Goal: Task Accomplishment & Management: Complete application form

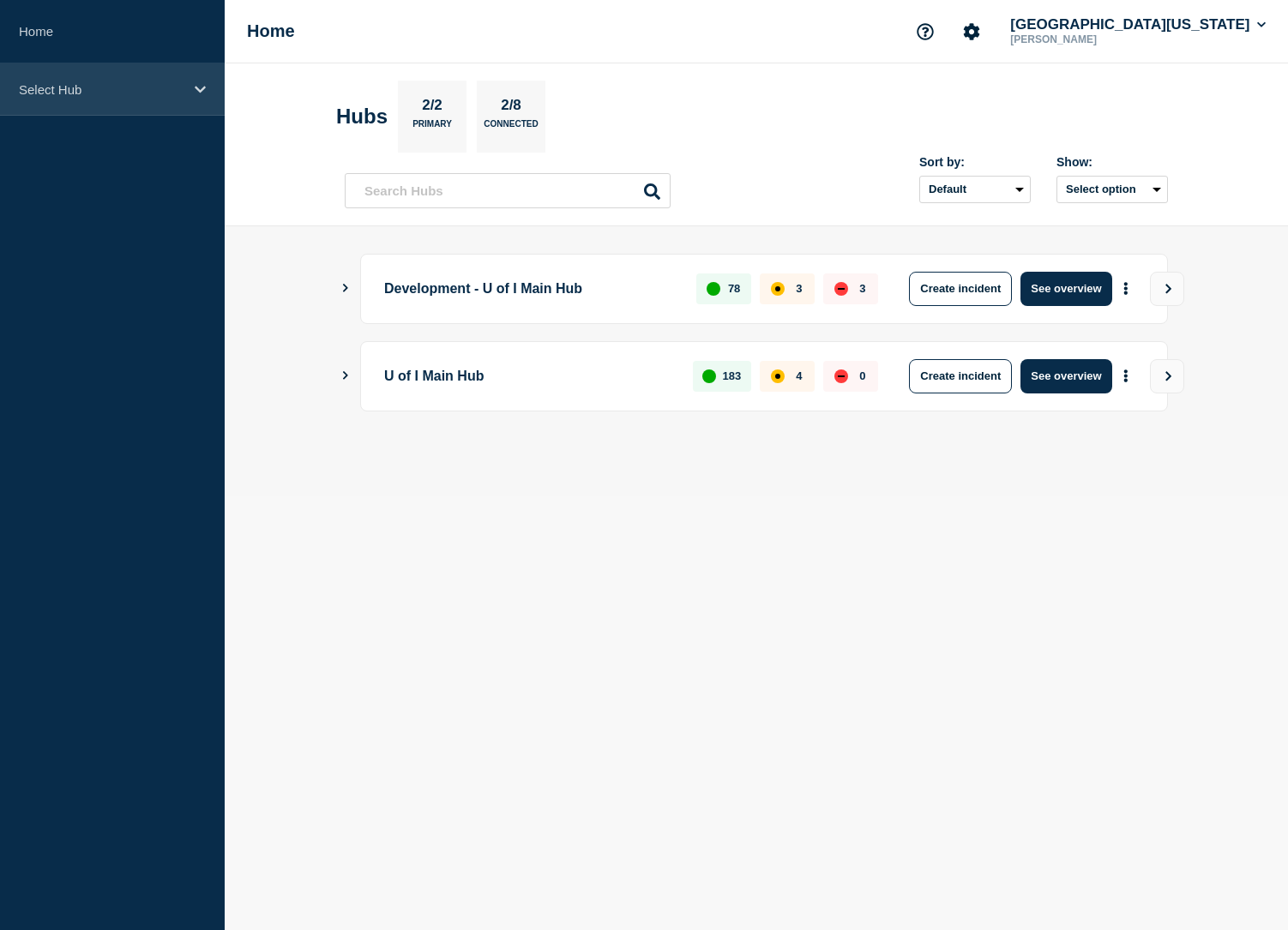
click at [100, 85] on p "Select Hub" at bounding box center [101, 89] width 165 height 15
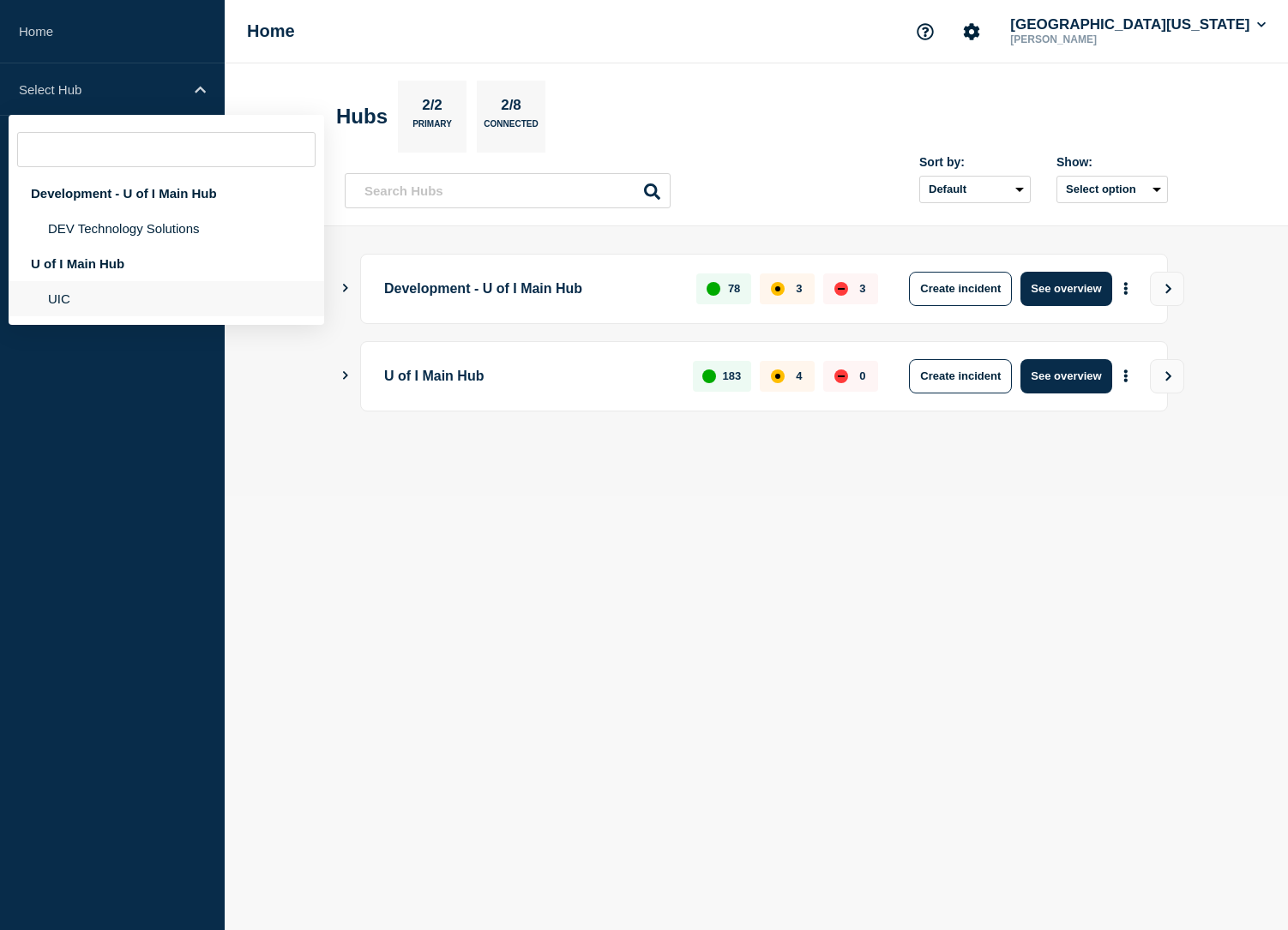
click at [57, 300] on li "UIC" at bounding box center [167, 299] width 315 height 35
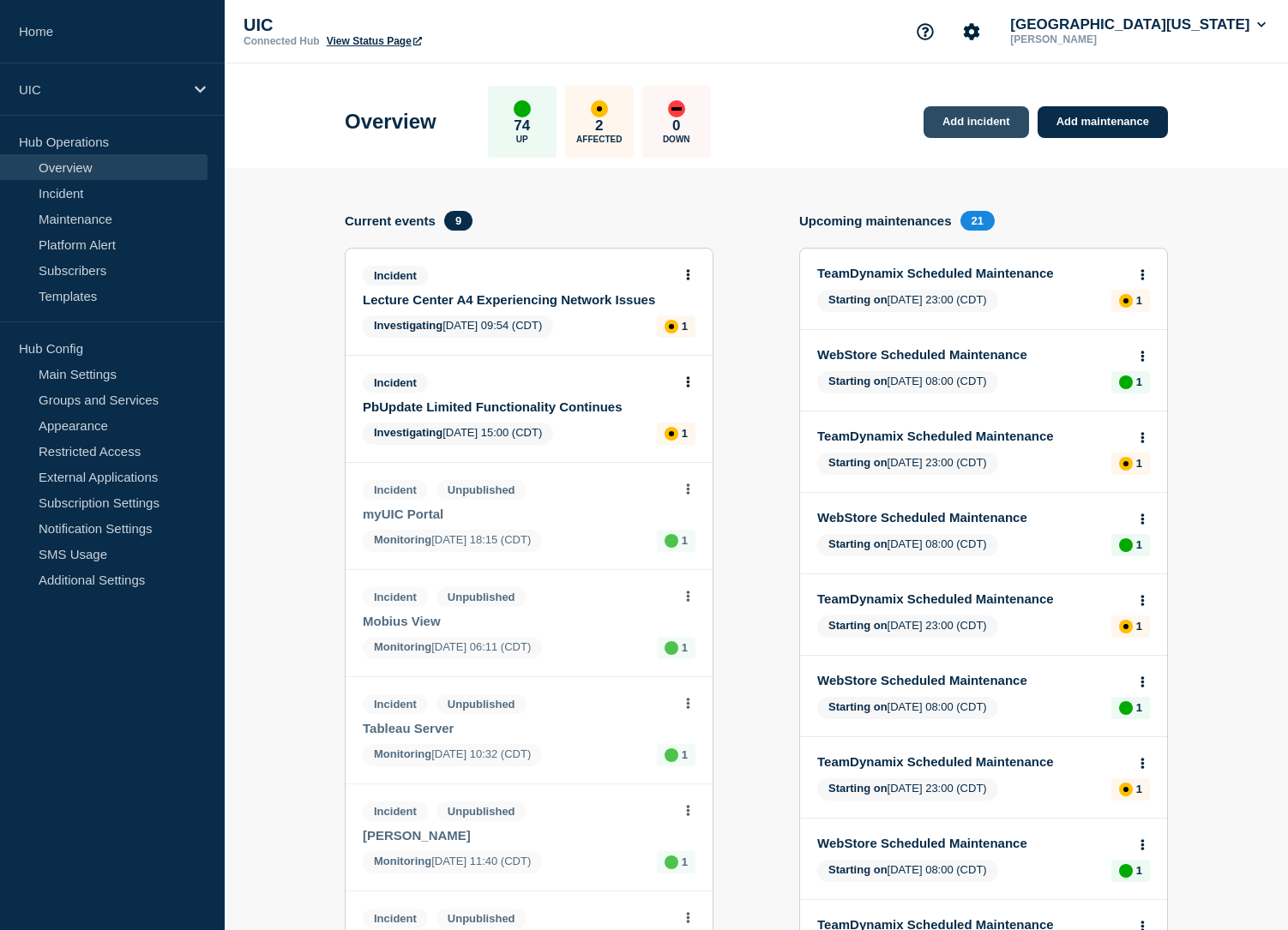
click at [976, 110] on link "Add incident" at bounding box center [977, 122] width 106 height 31
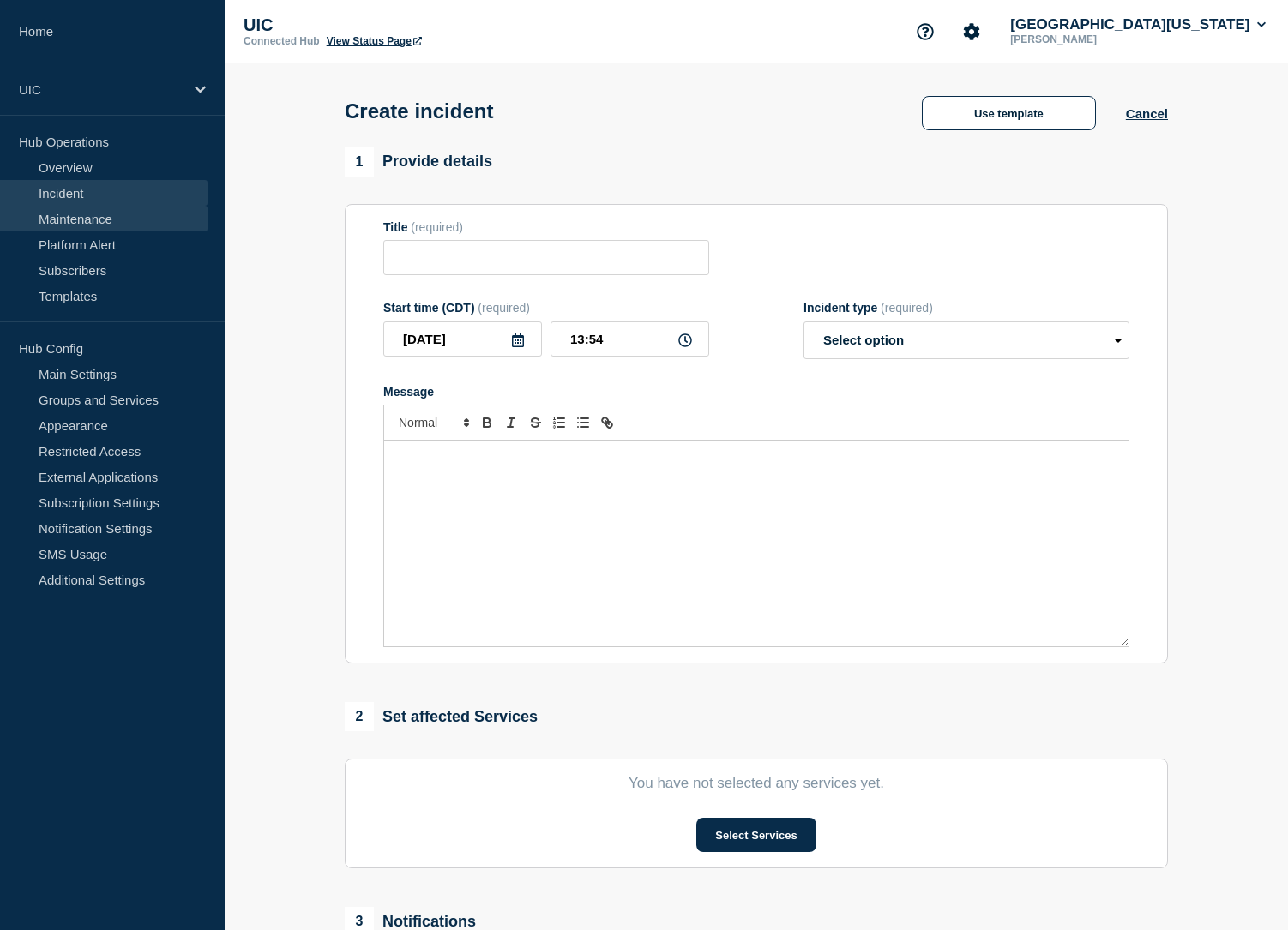
click at [74, 218] on link "Maintenance" at bounding box center [104, 218] width 208 height 25
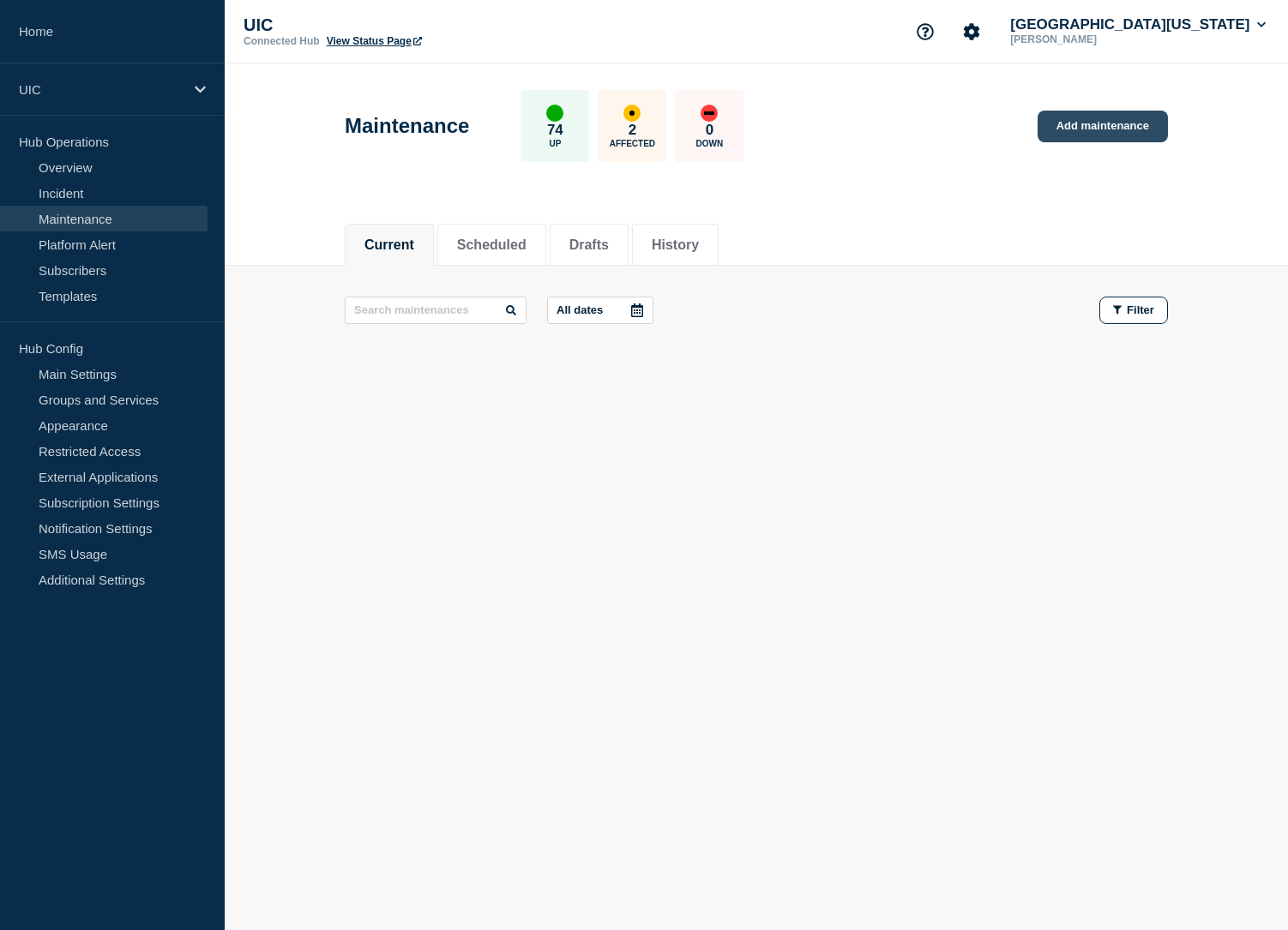
click at [1064, 122] on link "Add maintenance" at bounding box center [1102, 126] width 130 height 31
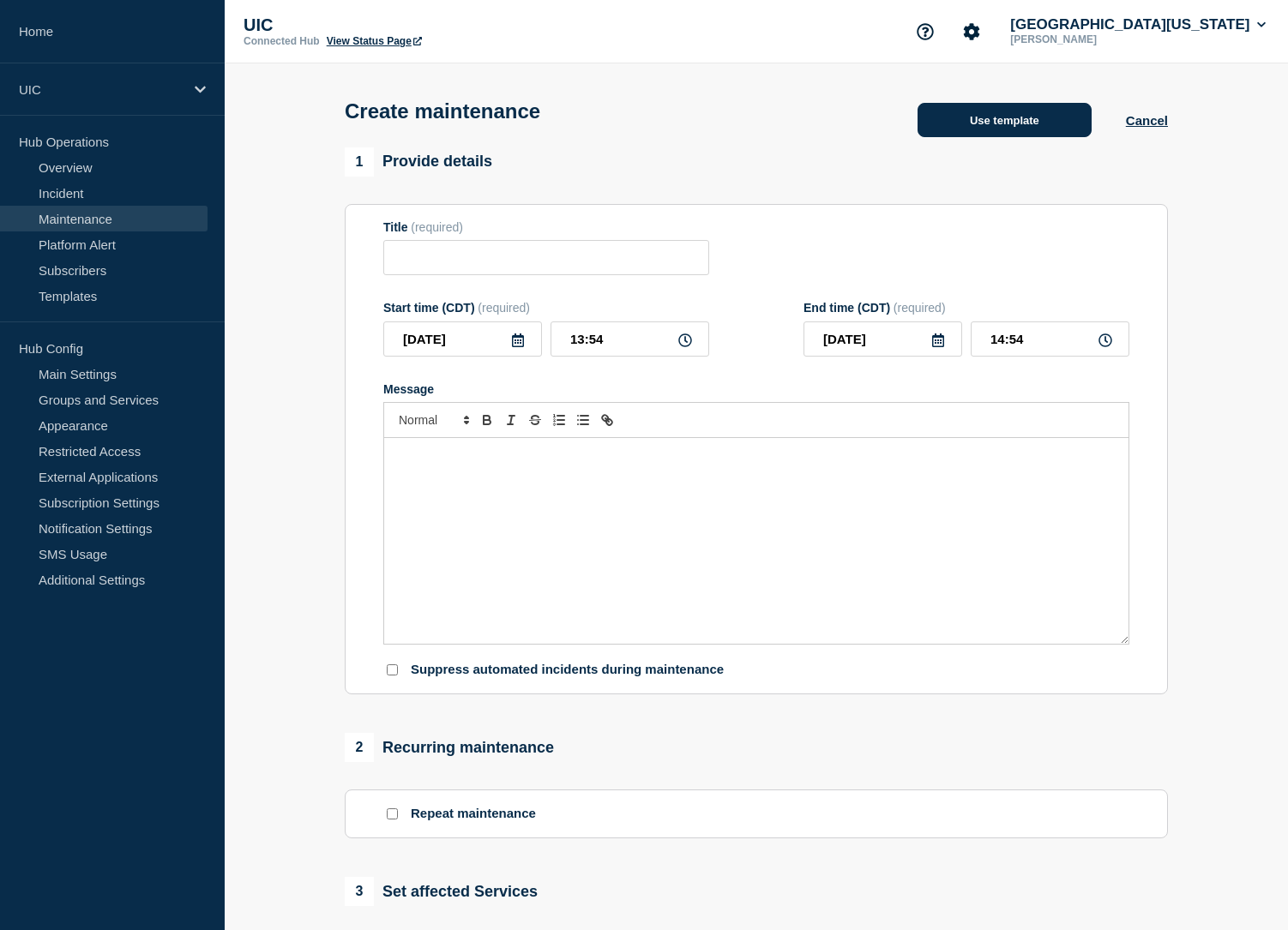
click at [1035, 120] on button "Use template" at bounding box center [1005, 119] width 174 height 34
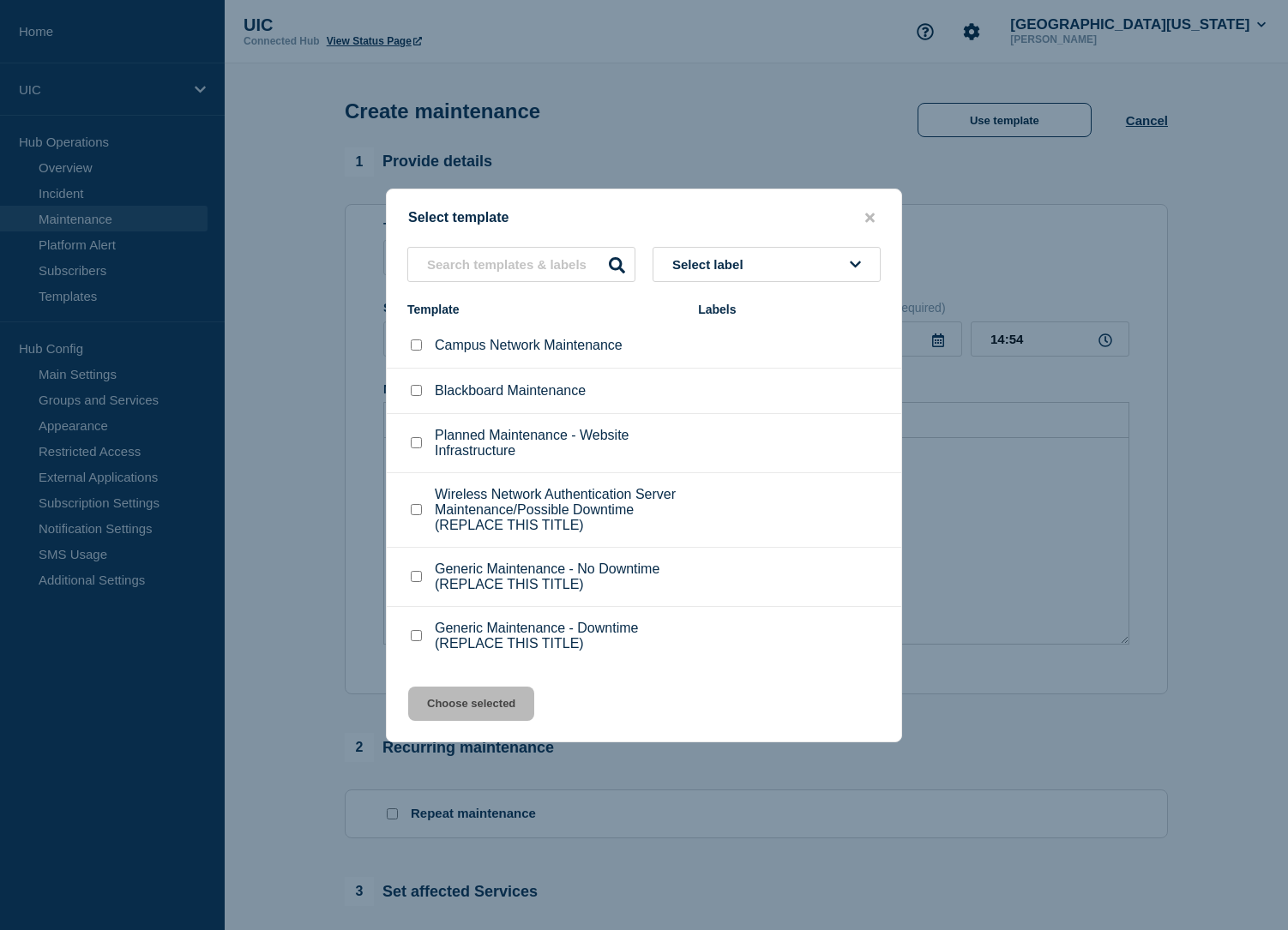
click at [471, 383] on p "Blackboard Maintenance" at bounding box center [510, 391] width 151 height 16
click at [478, 428] on p "Planned Maintenance - Website Infrastructure" at bounding box center [557, 443] width 246 height 31
click at [416, 340] on input "Campus Network Maintenance checkbox" at bounding box center [415, 345] width 11 height 11
checkbox input "true"
click at [442, 721] on button "Choose selected" at bounding box center [471, 703] width 126 height 34
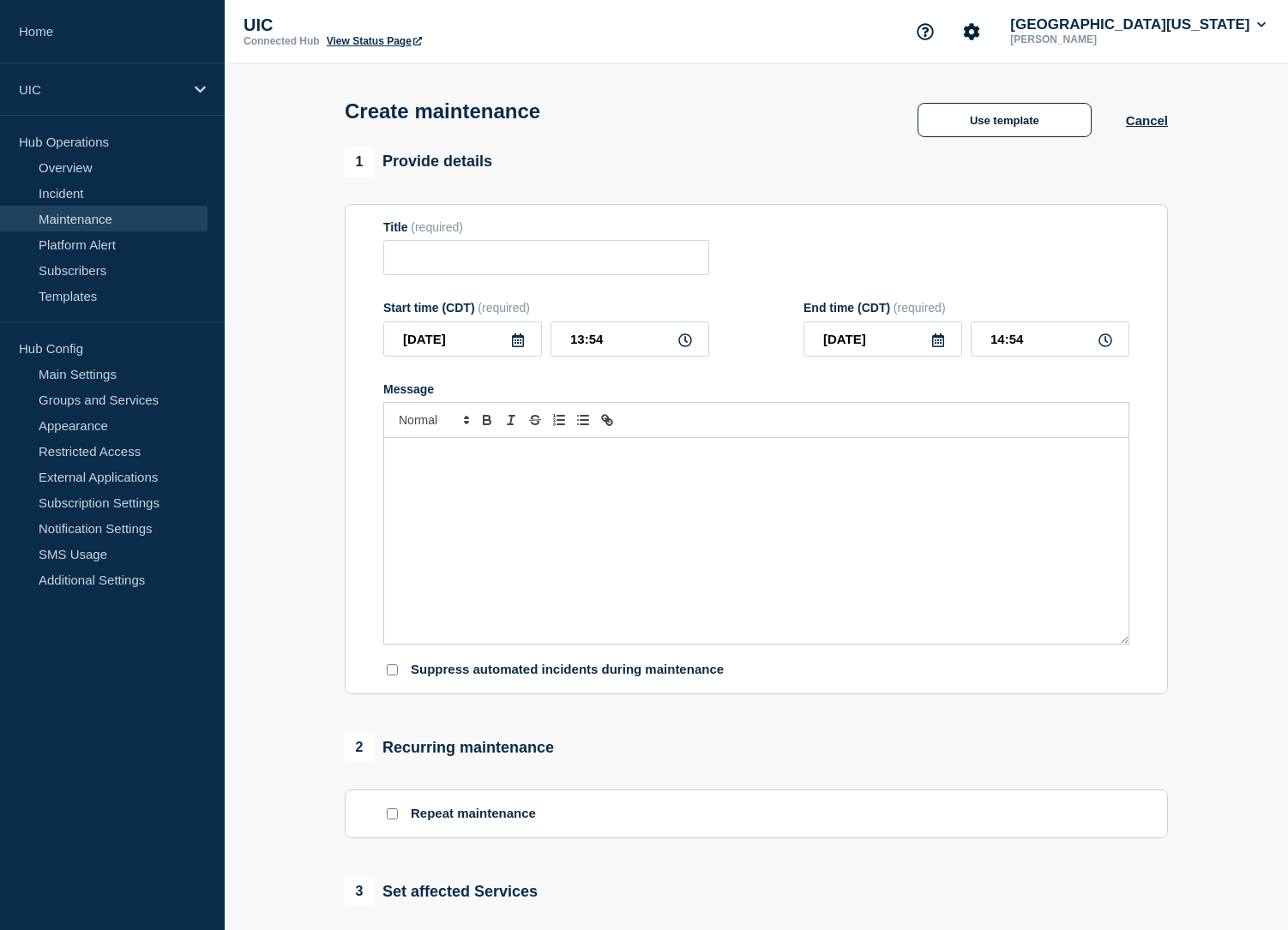
type input "Campus Network Maintenance"
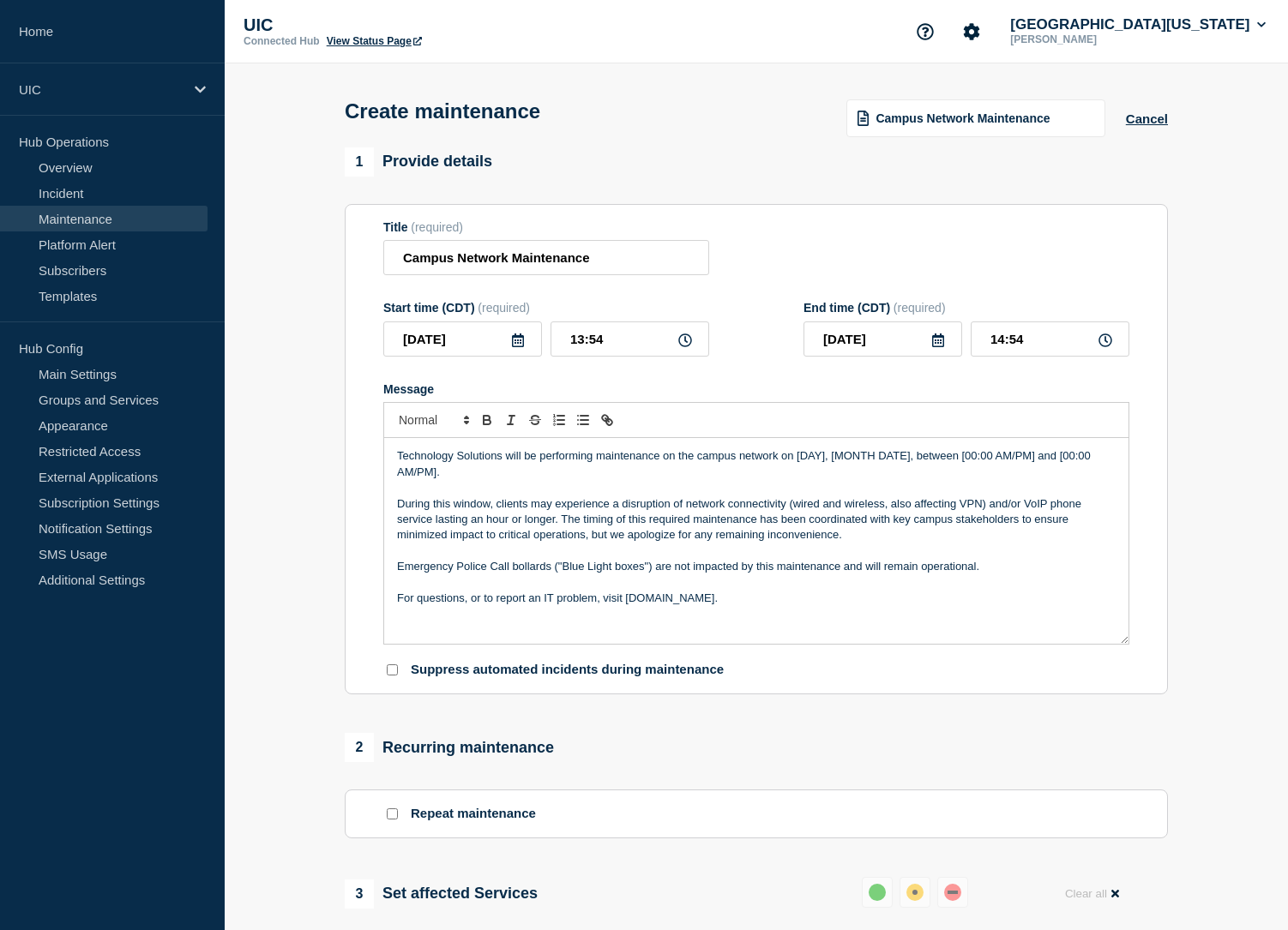
click at [578, 480] on p "Technology Solutions will be performing maintenance on the campus network on [D…" at bounding box center [756, 464] width 719 height 31
drag, startPoint x: 899, startPoint y: 472, endPoint x: 795, endPoint y: 473, distance: 104.0
click at [795, 473] on p "Technology Solutions will be performing maintenance on the campus network on [D…" at bounding box center [756, 464] width 719 height 31
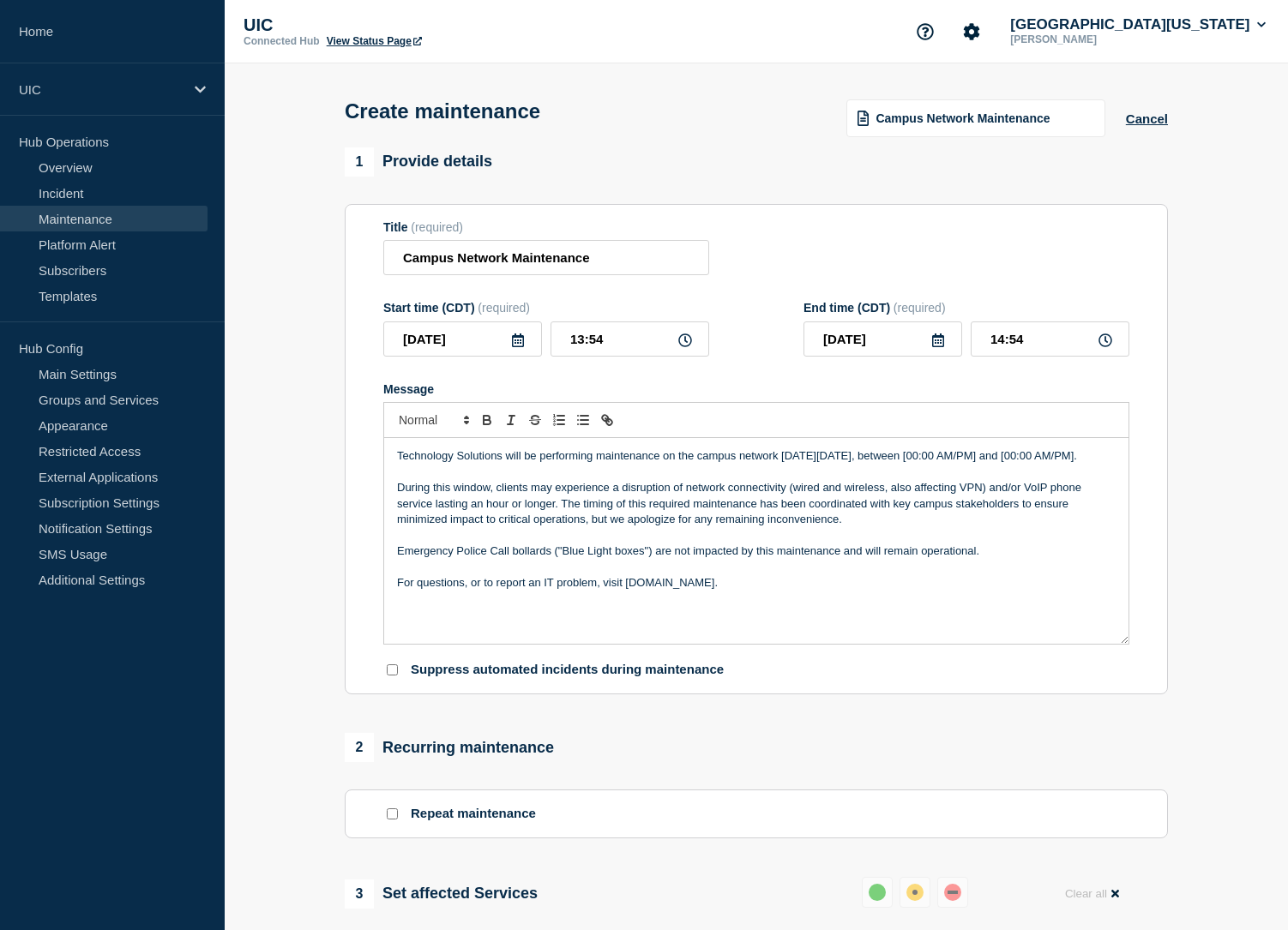
click at [977, 464] on p "Technology Solutions will be performing maintenance on the campus network [DATE…" at bounding box center [756, 456] width 719 height 16
click at [875, 542] on p "Message" at bounding box center [756, 535] width 719 height 16
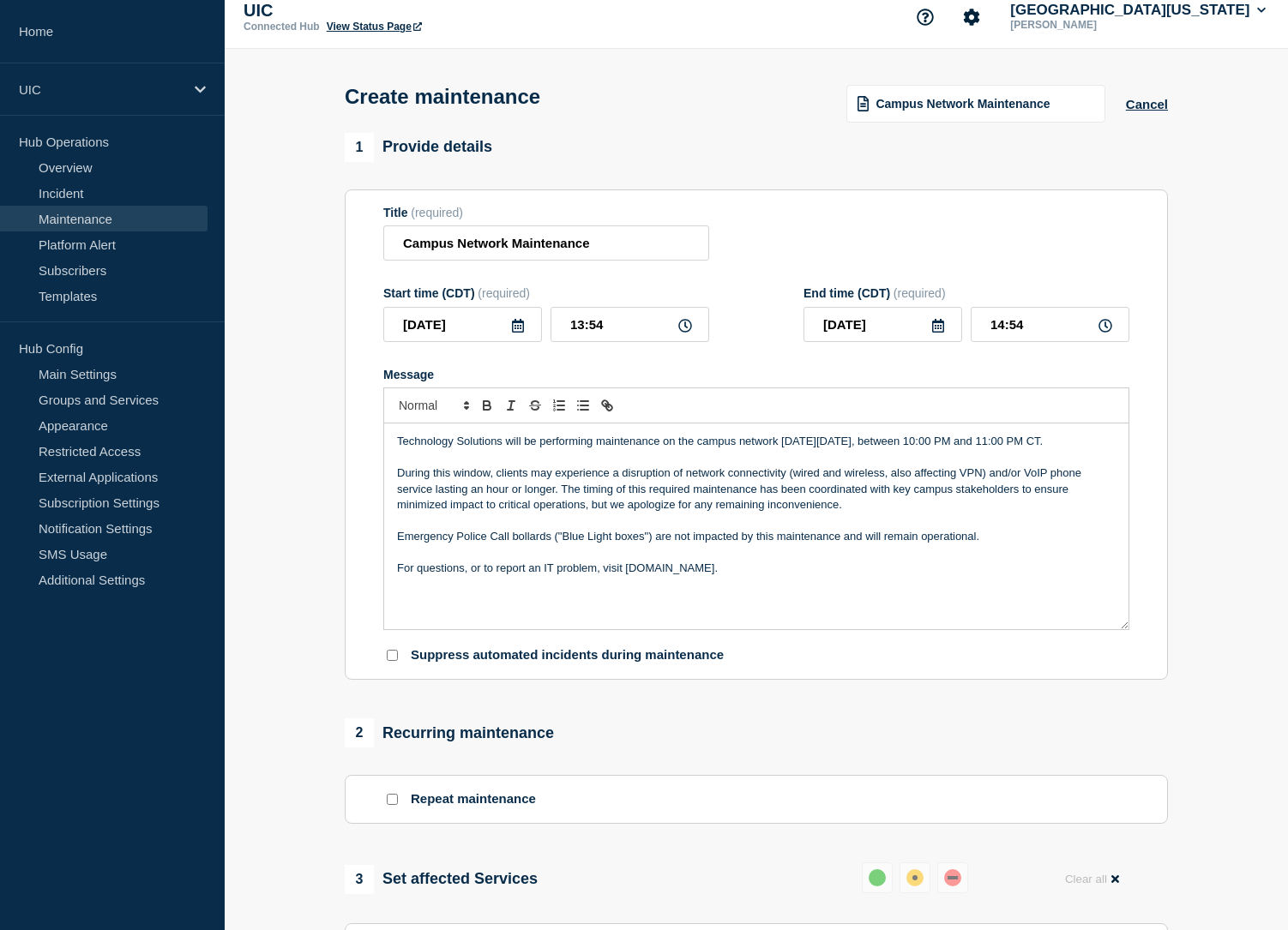
scroll to position [18, 0]
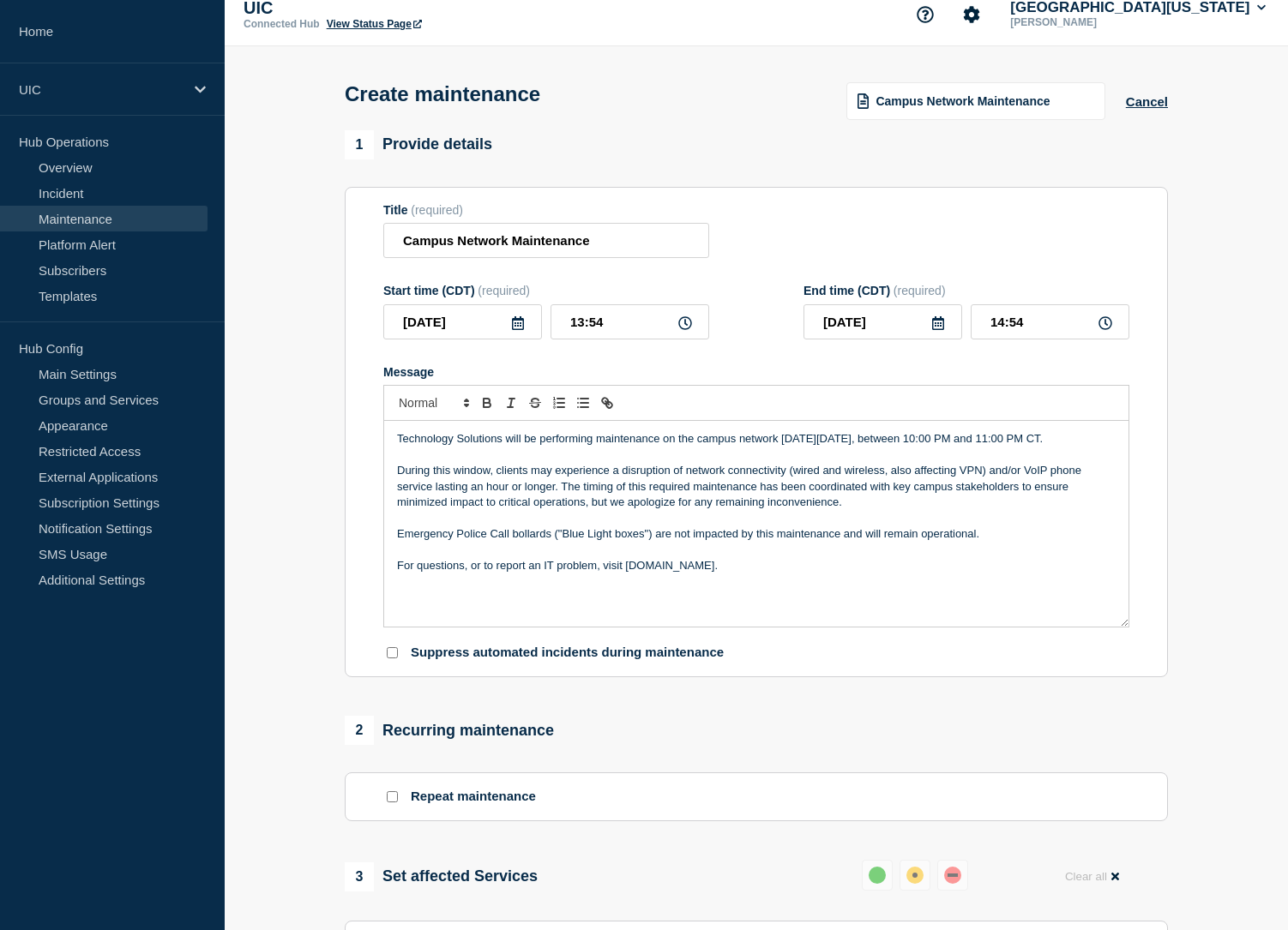
click at [808, 484] on p "During this window, clients may experience a disruption of network connectivity…" at bounding box center [756, 487] width 719 height 47
click at [451, 574] on p "For questions, or to report an IT problem, visit [DOMAIN_NAME]." at bounding box center [756, 566] width 719 height 16
click at [428, 526] on p "Message" at bounding box center [756, 518] width 719 height 16
click at [428, 510] on p "During this window, clients may experience a disruption of network connectivity…" at bounding box center [756, 487] width 719 height 47
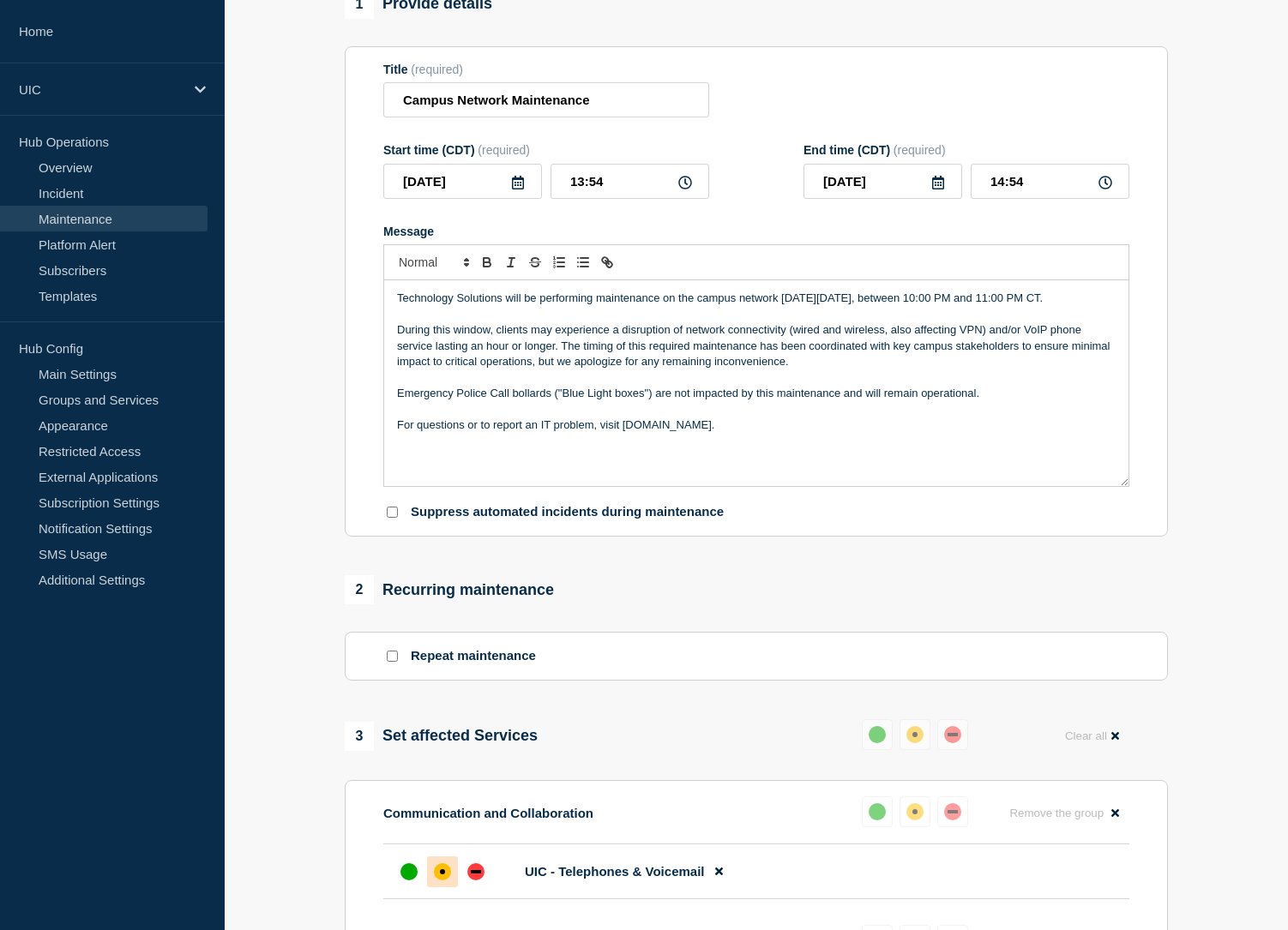
scroll to position [139, 0]
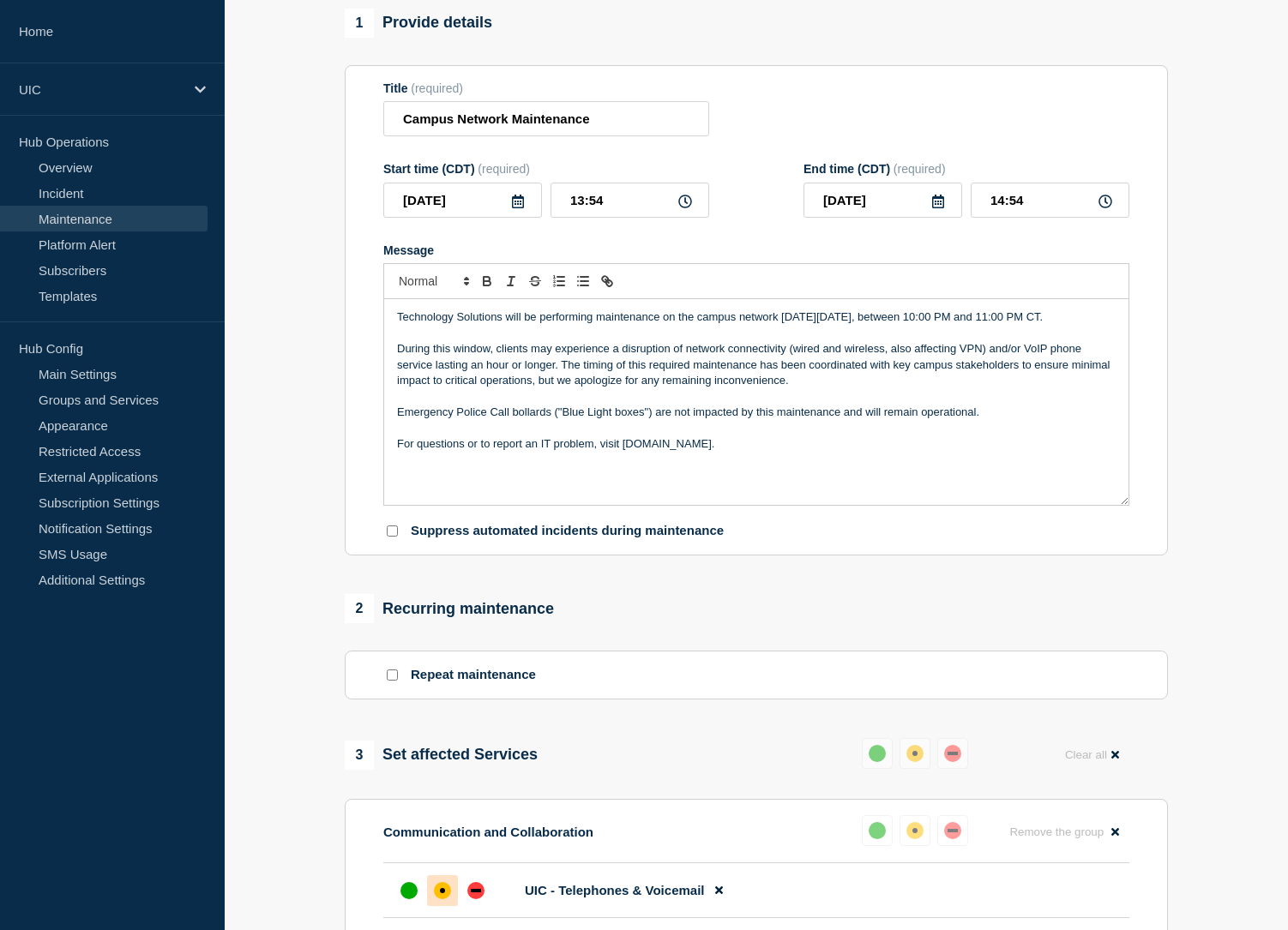
click at [788, 366] on p "During this window, clients may experience a disruption of network connectivity…" at bounding box center [756, 364] width 719 height 47
click at [687, 368] on p "During this window, clients may experience a disruption of network connectivity…" at bounding box center [756, 364] width 719 height 47
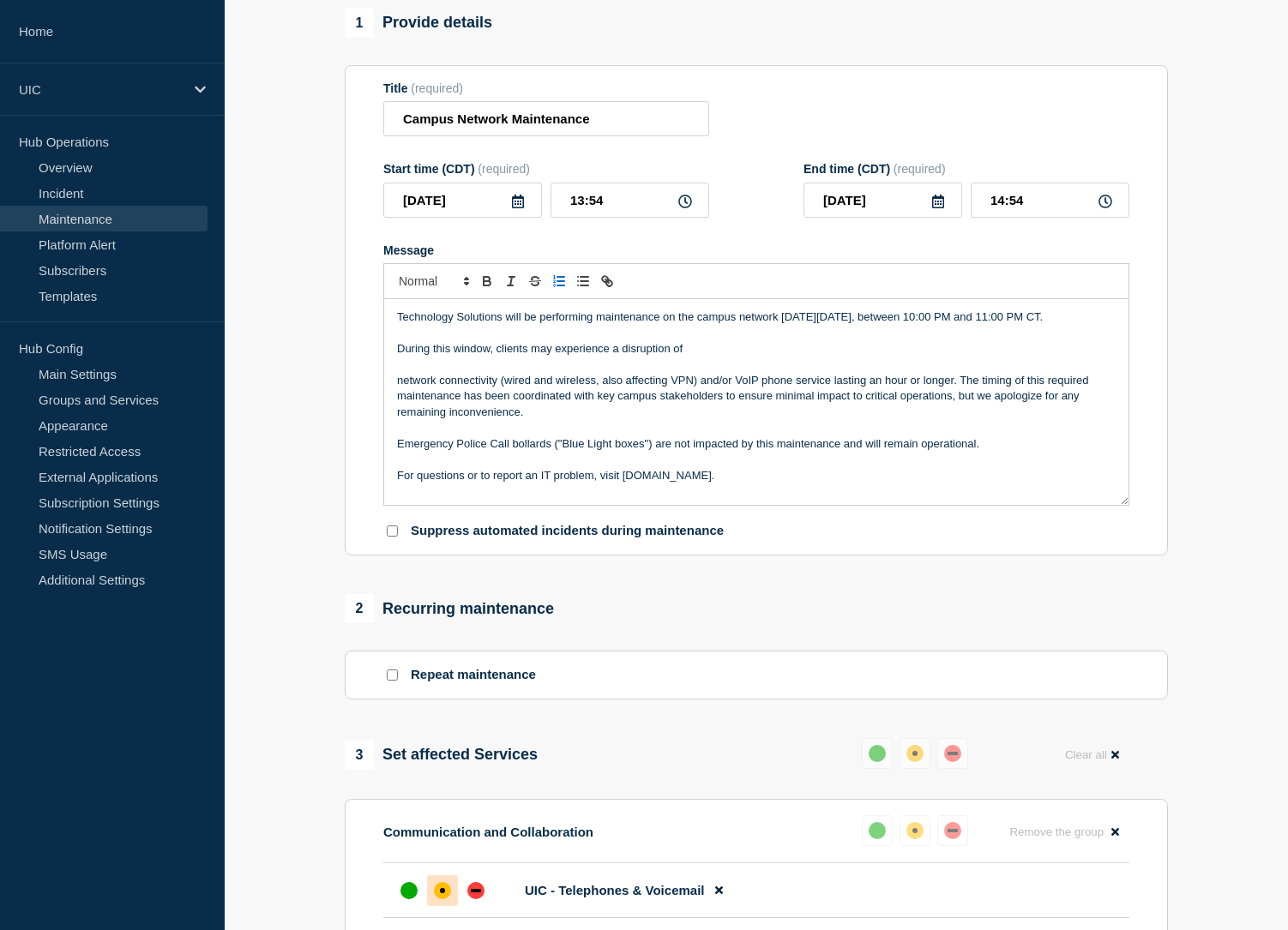
click at [557, 289] on icon "Toggle ordered list" at bounding box center [559, 281] width 16 height 16
click at [588, 289] on icon "Toggle bulleted list" at bounding box center [583, 281] width 16 height 16
click at [703, 395] on li "Network connectivity (wired and wireless, also affecting VPN) and/or VoIP phone…" at bounding box center [765, 396] width 702 height 47
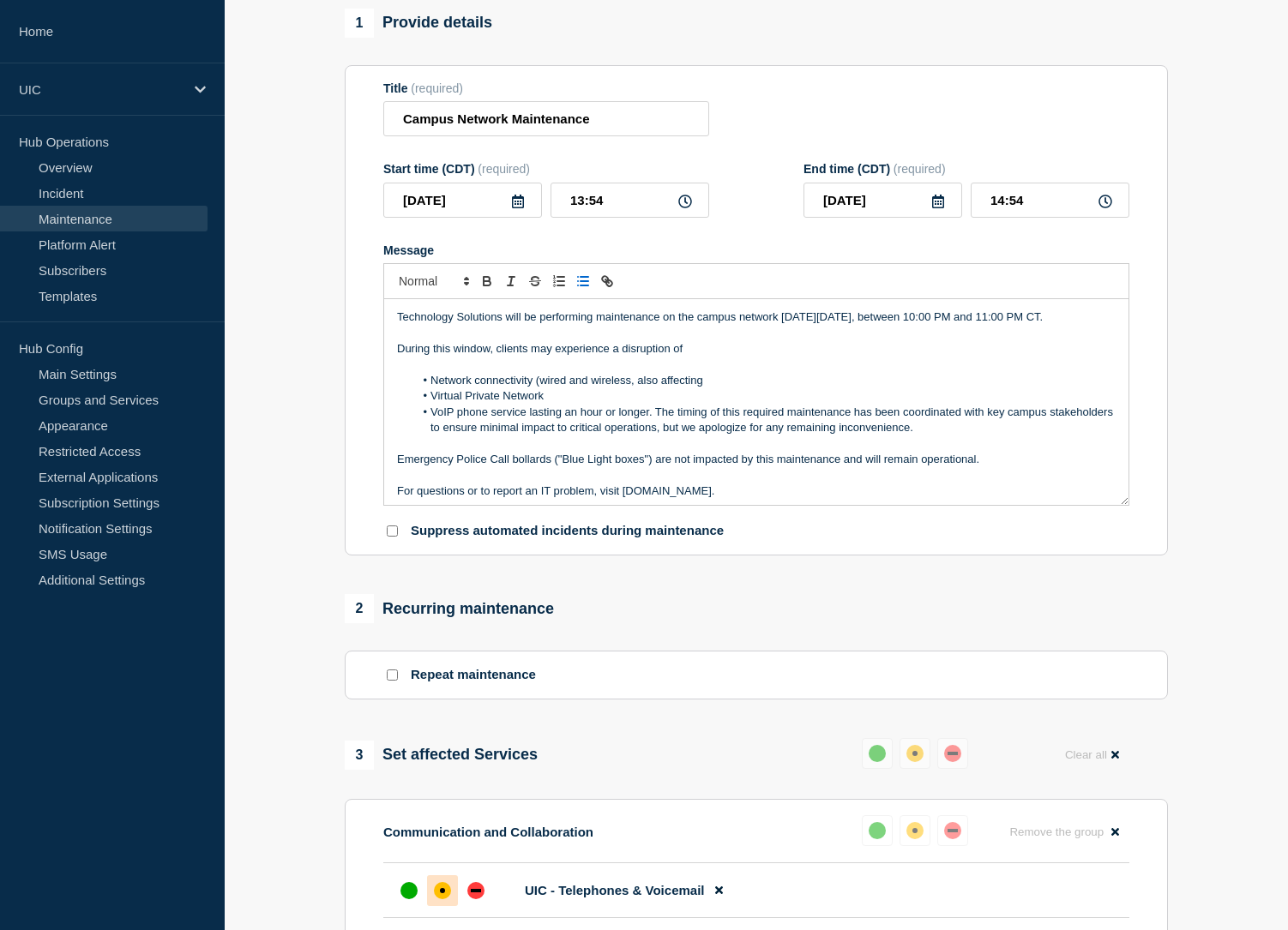
click at [650, 429] on li "VoIP phone service lasting an hour or longer. The timing of this required maint…" at bounding box center [765, 420] width 702 height 31
drag, startPoint x: 650, startPoint y: 429, endPoint x: 495, endPoint y: 430, distance: 155.0
click at [495, 430] on li "VoIP phone service lasting an hour or longer. The timing of this required maint…" at bounding box center [765, 420] width 702 height 31
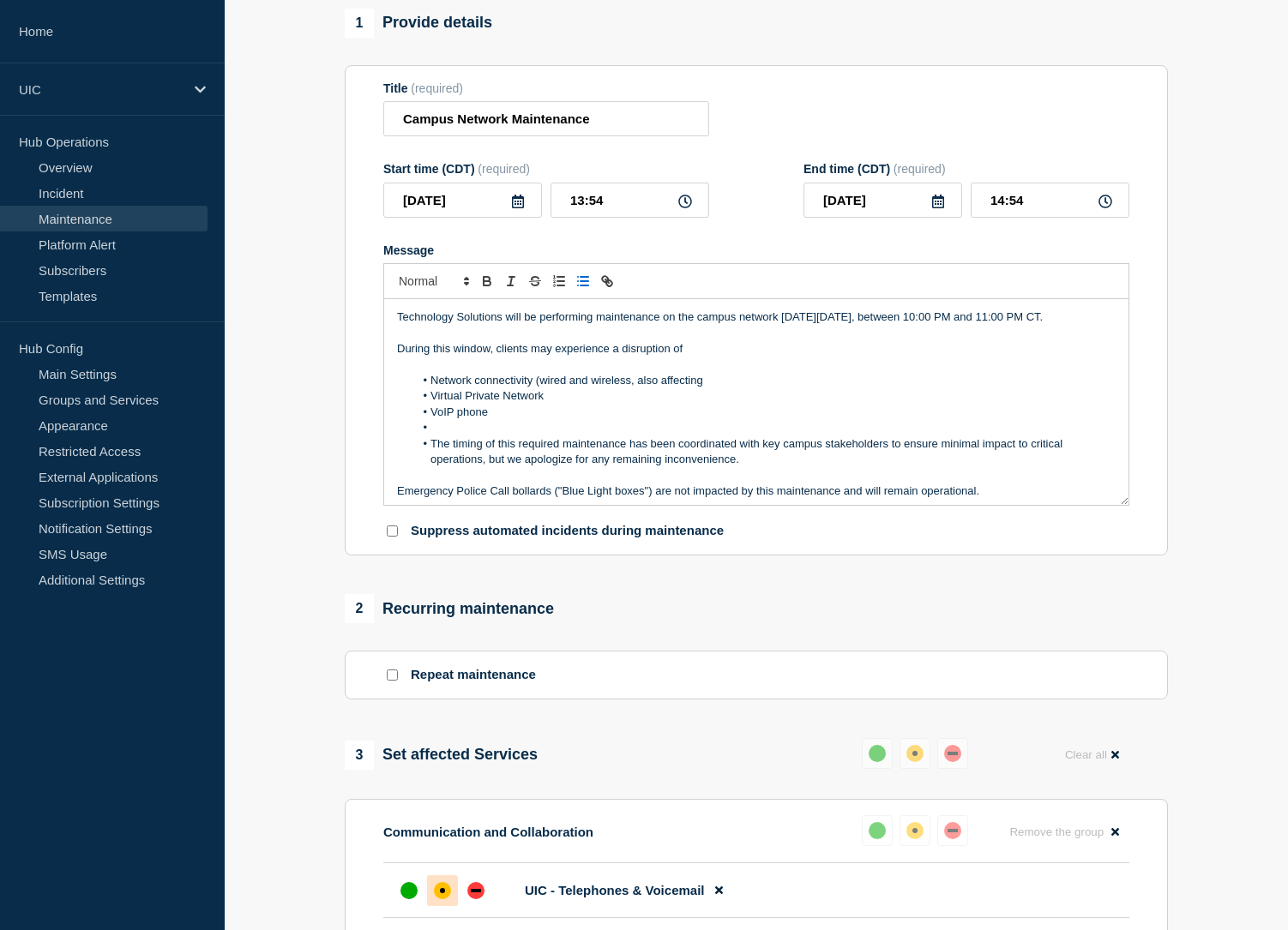
click at [581, 289] on icon "Toggle bulleted list" at bounding box center [583, 281] width 16 height 16
click at [450, 420] on li "VoIP phone" at bounding box center [765, 412] width 702 height 16
click at [743, 356] on p "During this window, clients may experience a disruption of" at bounding box center [756, 349] width 719 height 16
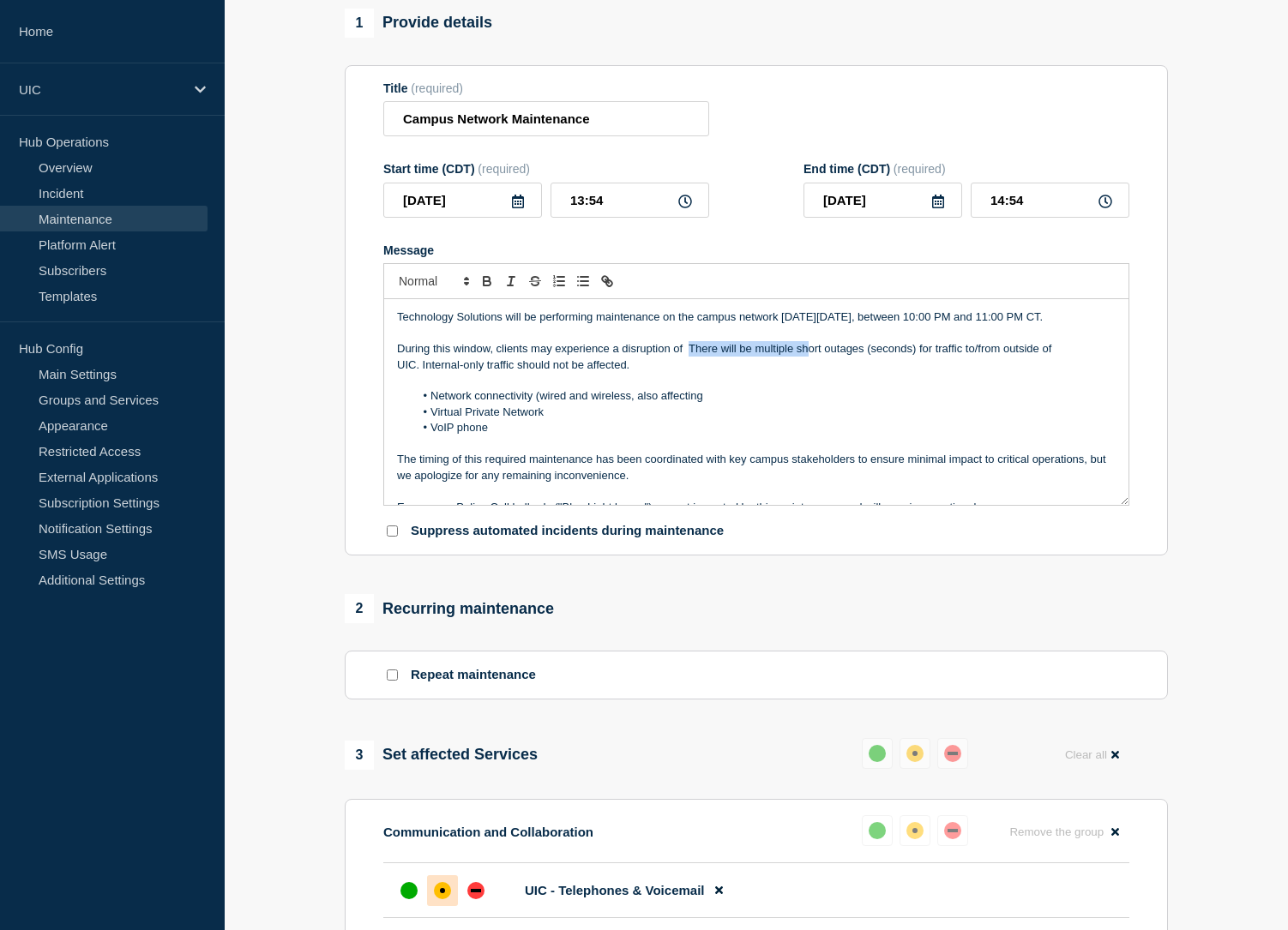
drag, startPoint x: 692, startPoint y: 365, endPoint x: 808, endPoint y: 369, distance: 116.1
click at [808, 369] on p "During this window, clients may experience a disruption of There will be multip…" at bounding box center [756, 356] width 719 height 31
click at [474, 360] on p "During this window, clients may experience a disruption of There will be multip…" at bounding box center [756, 356] width 719 height 31
click at [909, 373] on p "During this time, clients may experience a disruption of There will be multiple…" at bounding box center [756, 356] width 719 height 31
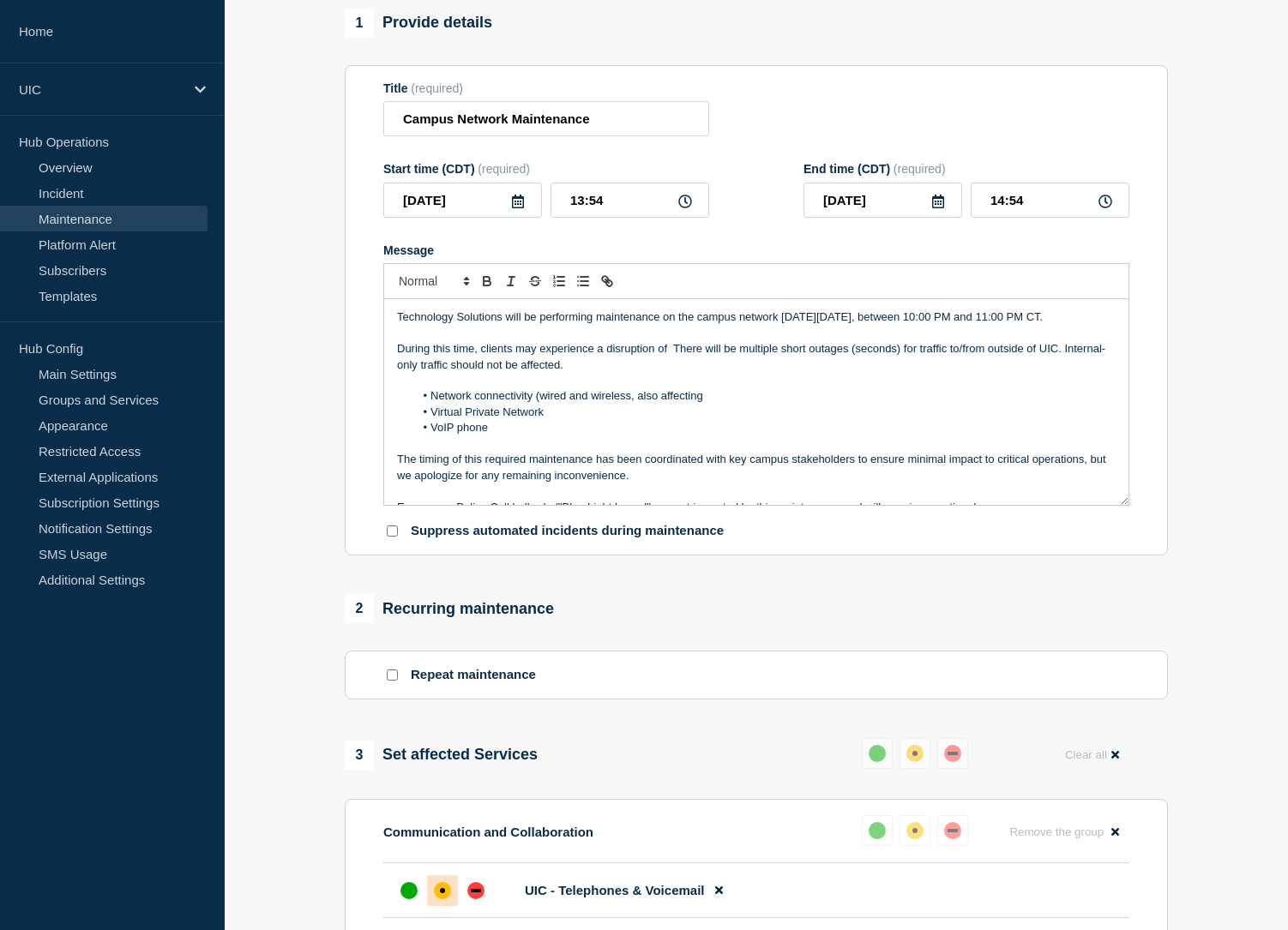
click at [891, 373] on p "During this time, clients may experience a disruption of There will be multiple…" at bounding box center [756, 356] width 719 height 31
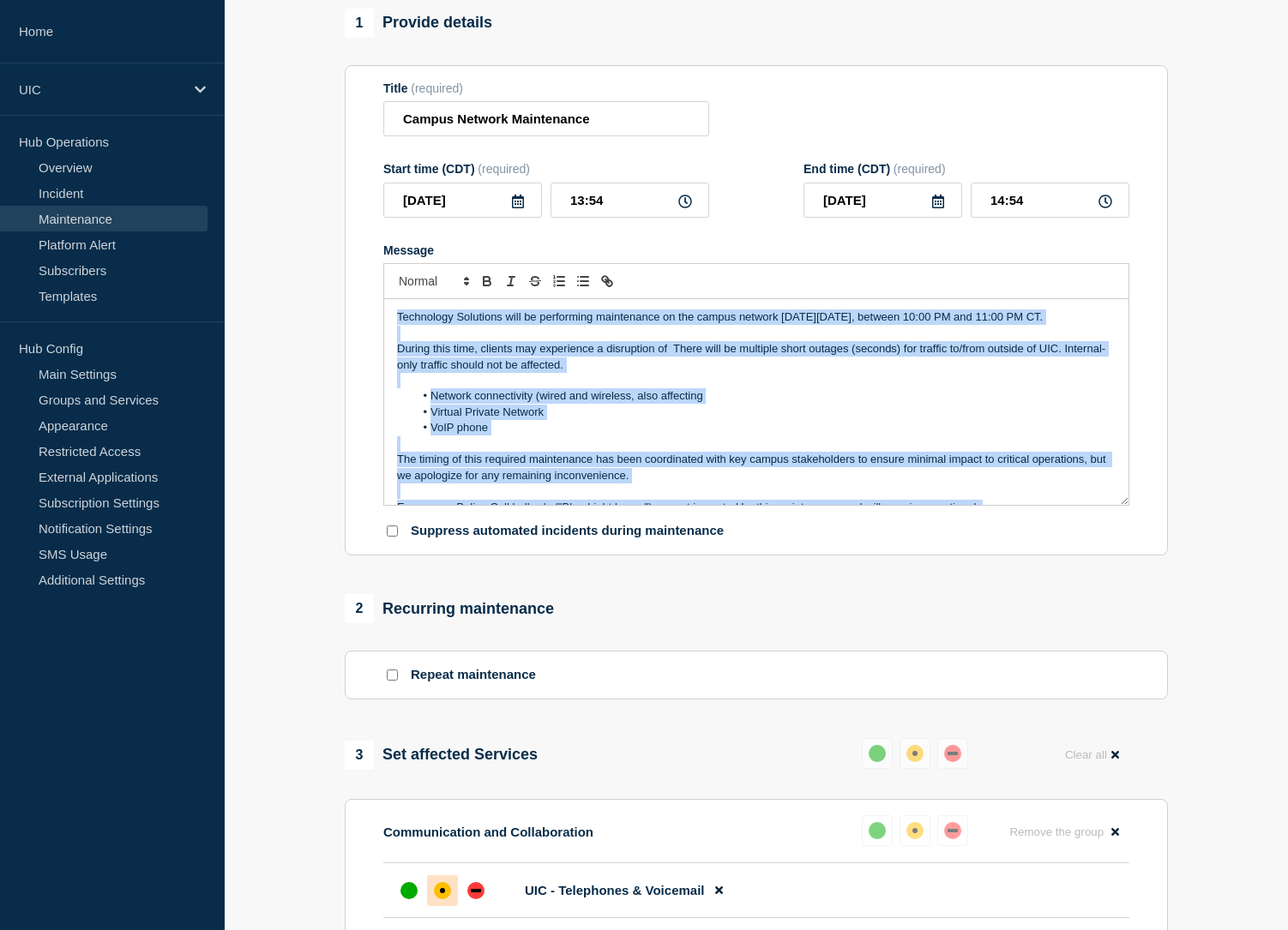
copy div "Technology Solutions will be performing maintenance on the campus network [DATE…"
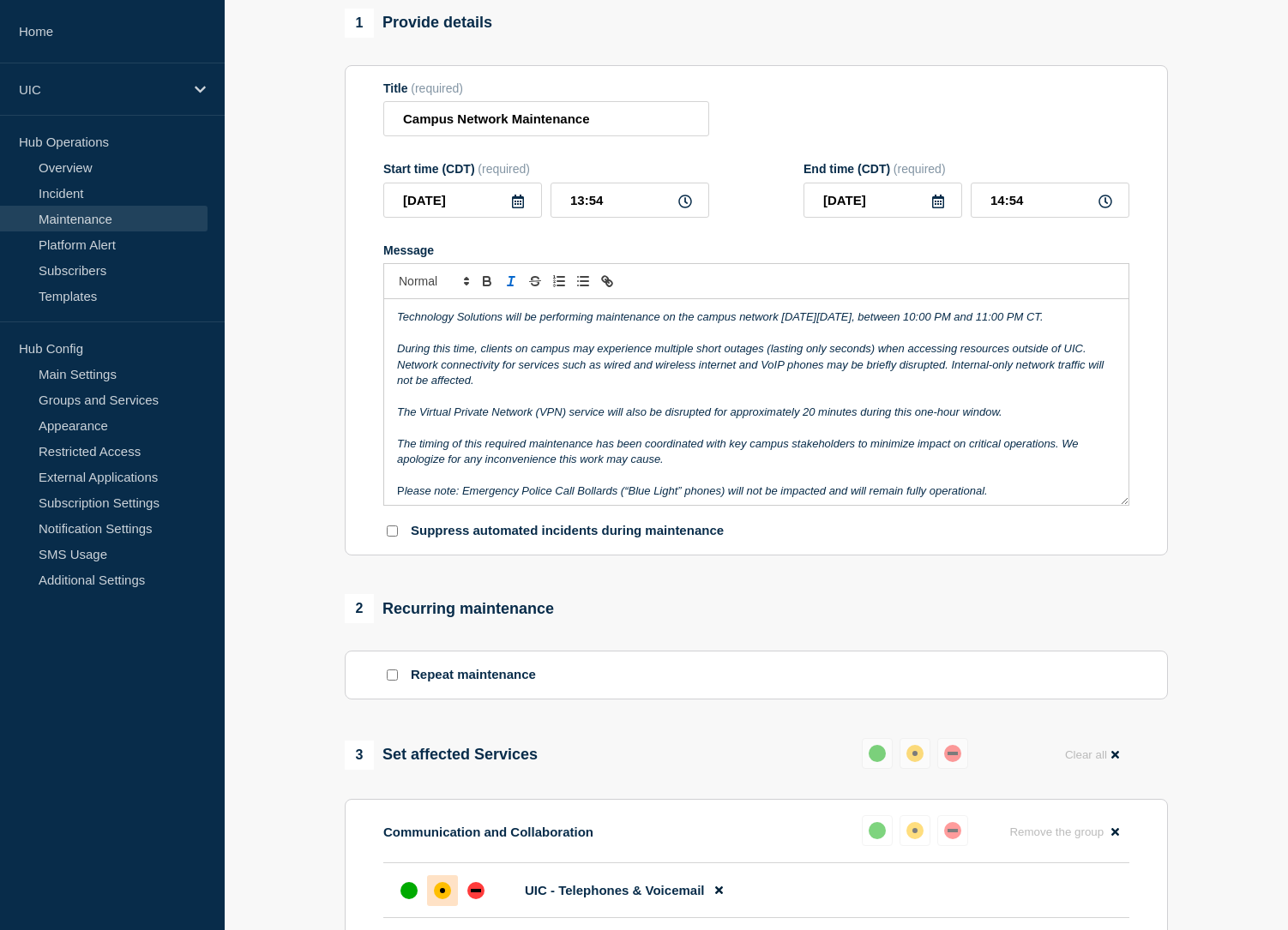
scroll to position [24, 0]
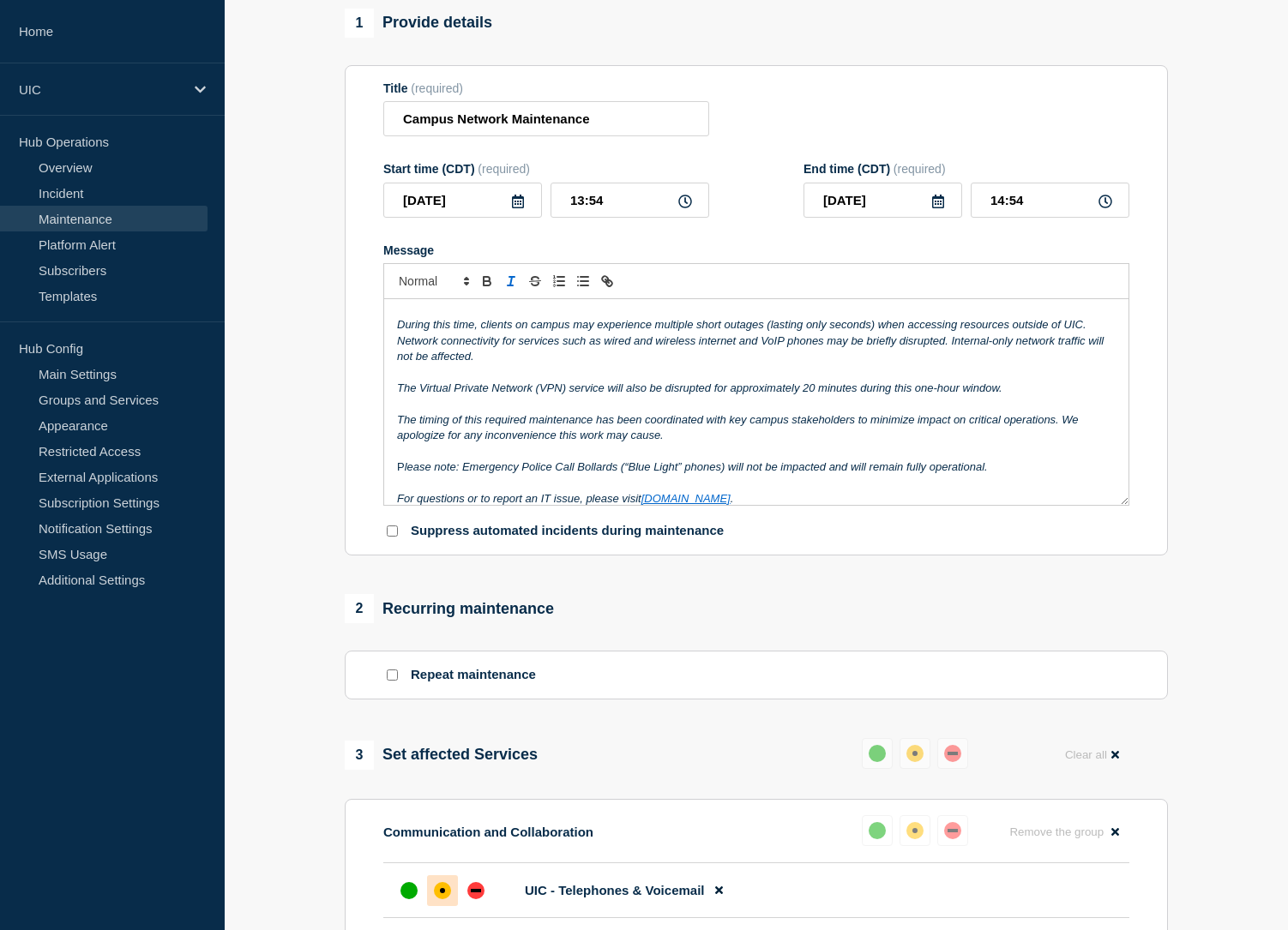
click at [558, 395] on em "The Virtual Private Network (VPN) service will also be disrupted for approximat…" at bounding box center [699, 388] width 605 height 13
click at [389, 354] on div "Technology Solutions will be performing maintenance on the campus network [DATE…" at bounding box center [756, 402] width 744 height 206
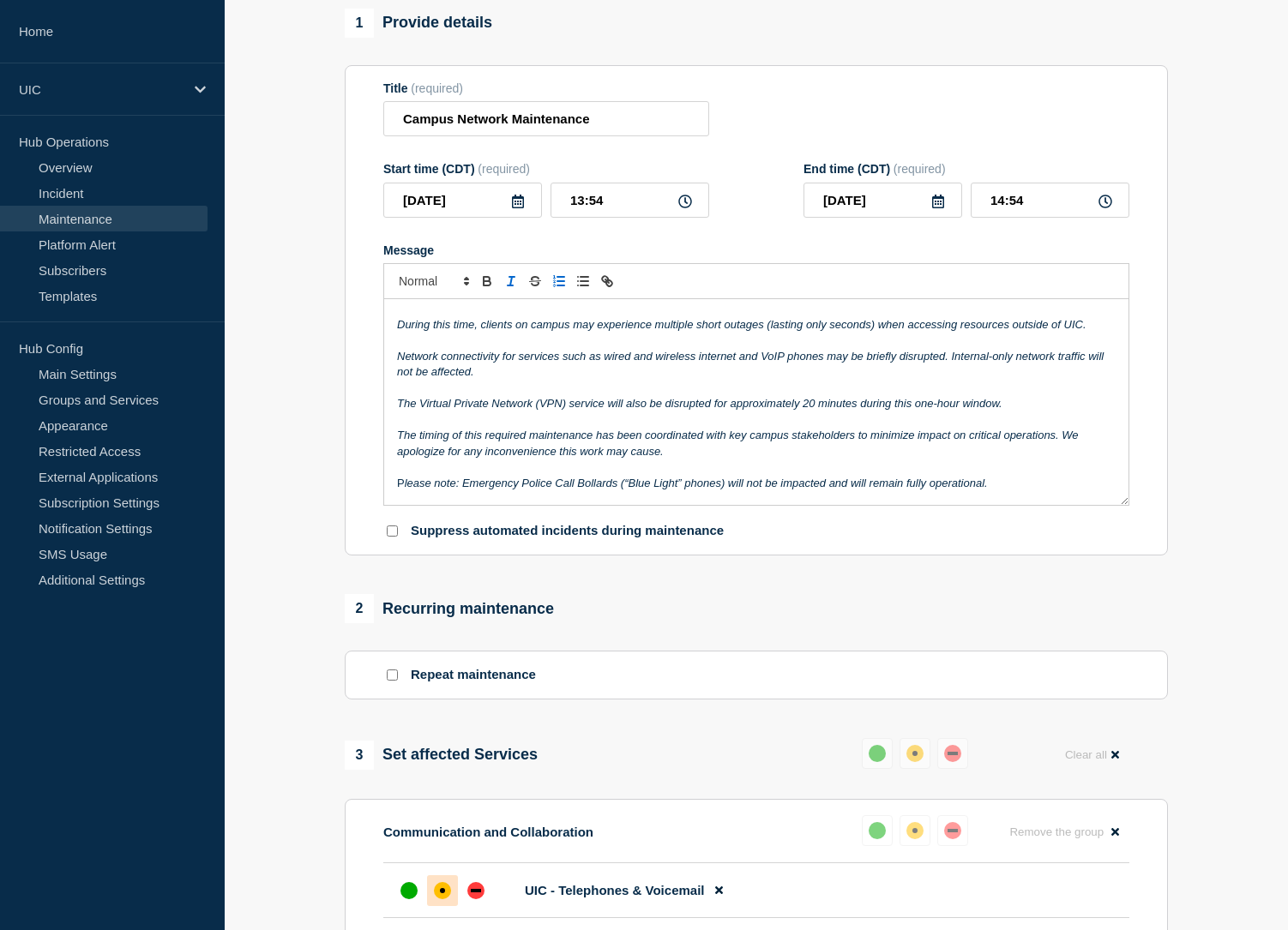
click at [554, 289] on icon "Toggle ordered list" at bounding box center [559, 281] width 16 height 16
click at [583, 286] on line "Toggle bulleted list" at bounding box center [585, 286] width 8 height 0
click at [397, 409] on em "The Virtual Private Network (VPN) service will also be disrupted for approximat…" at bounding box center [699, 402] width 605 height 13
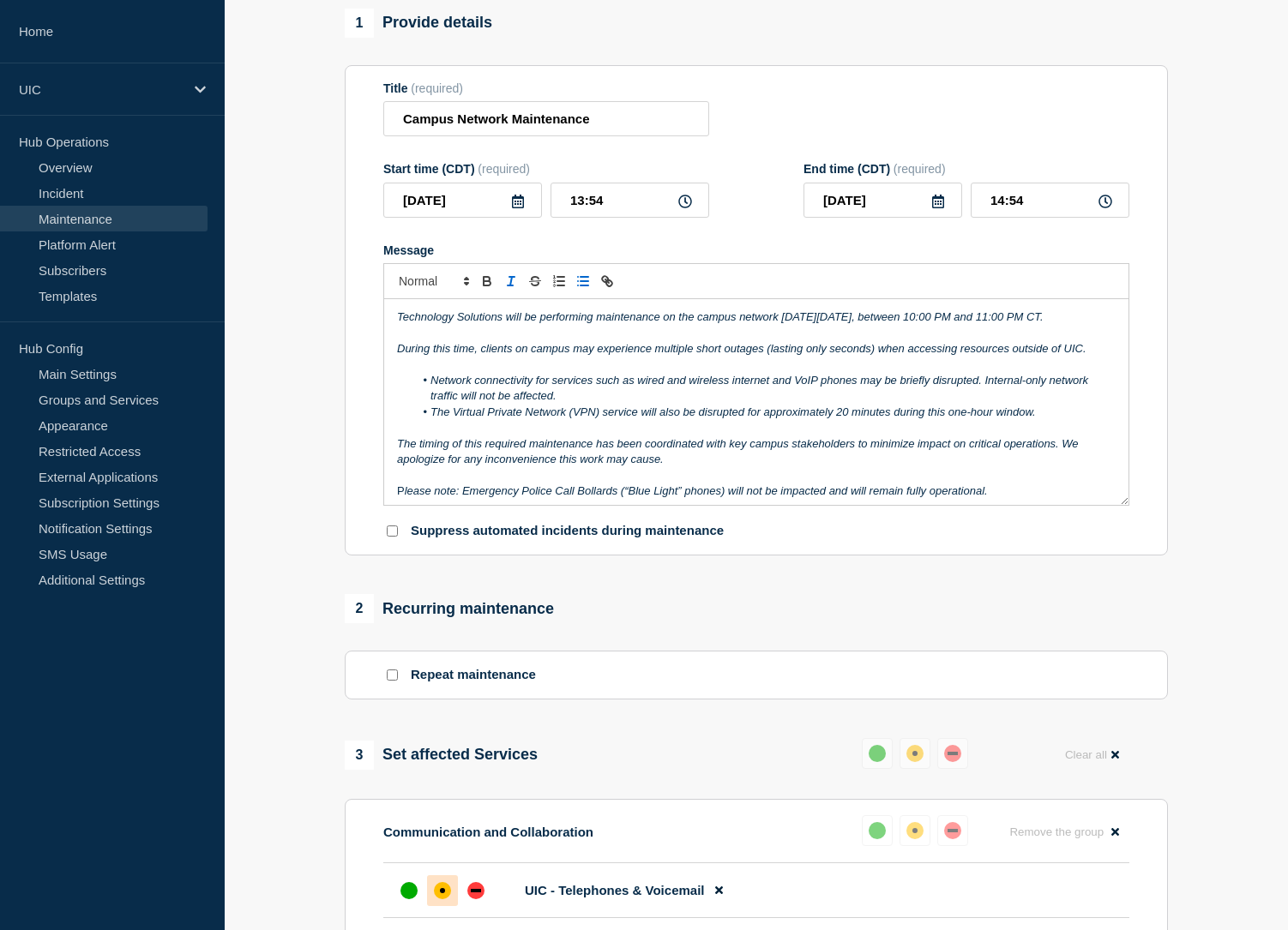
scroll to position [128, 0]
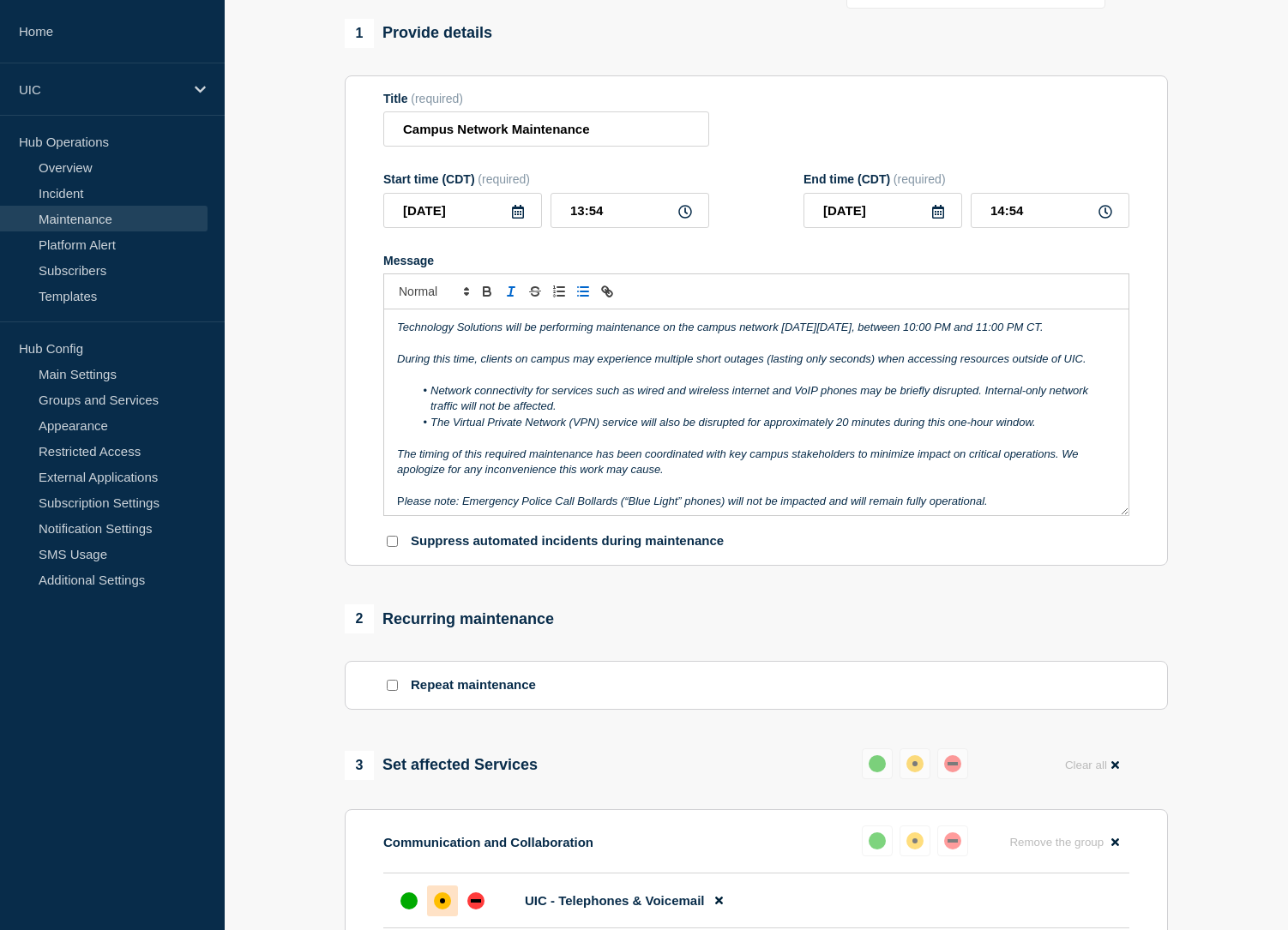
click at [431, 383] on p "Message" at bounding box center [756, 376] width 719 height 16
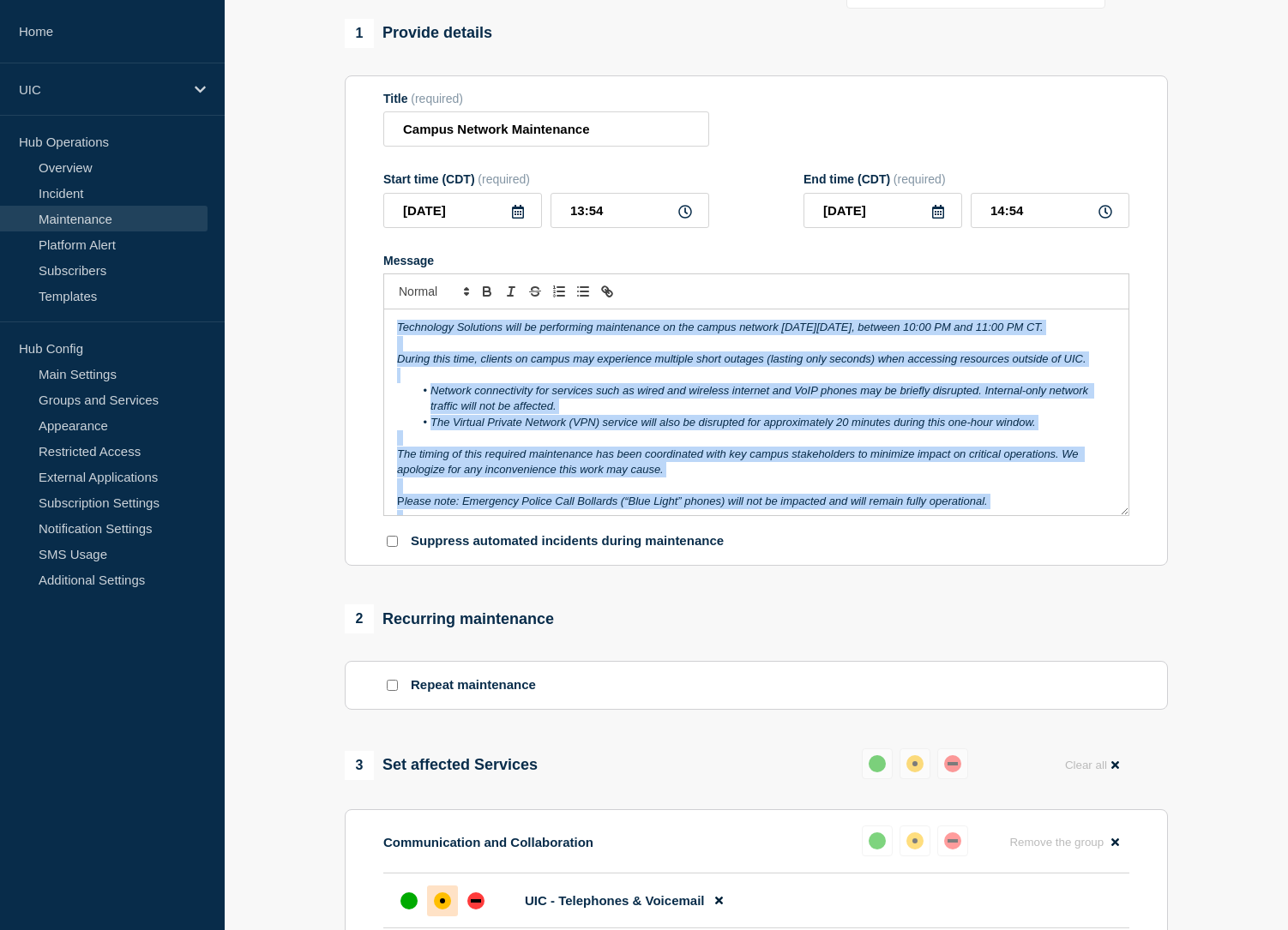
scroll to position [11, 0]
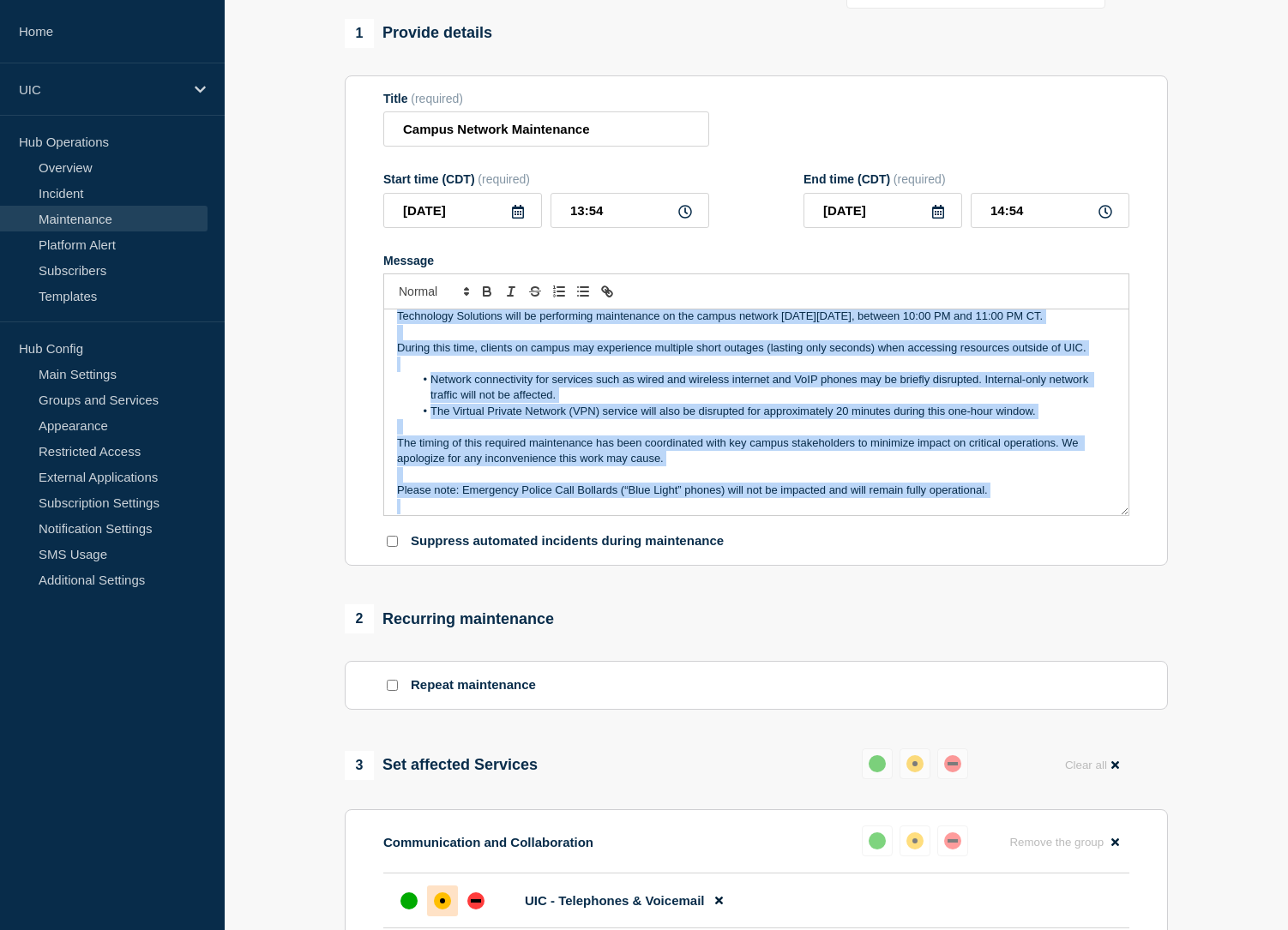
click at [434, 372] on p "Message" at bounding box center [756, 364] width 719 height 16
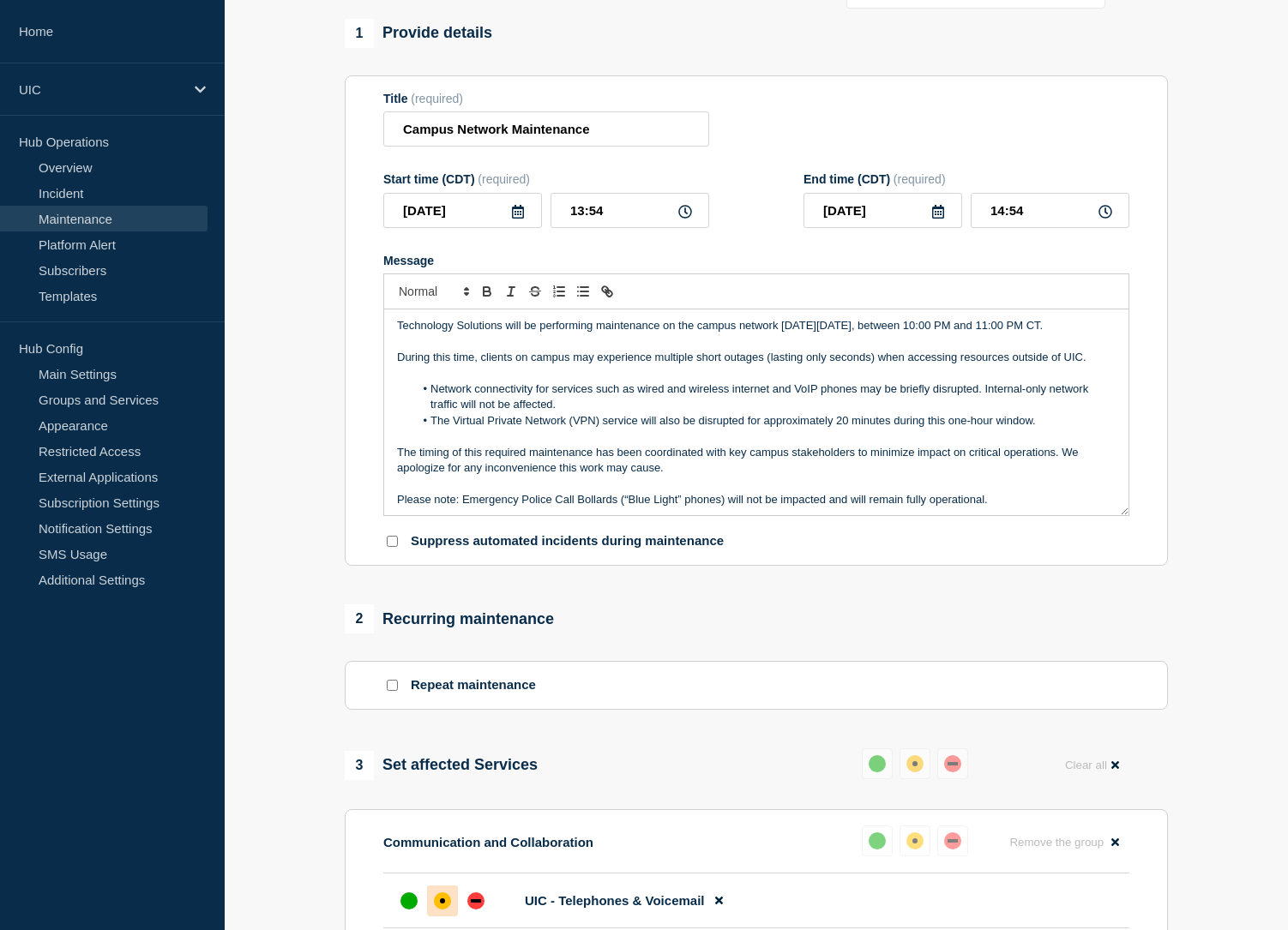
scroll to position [7, 0]
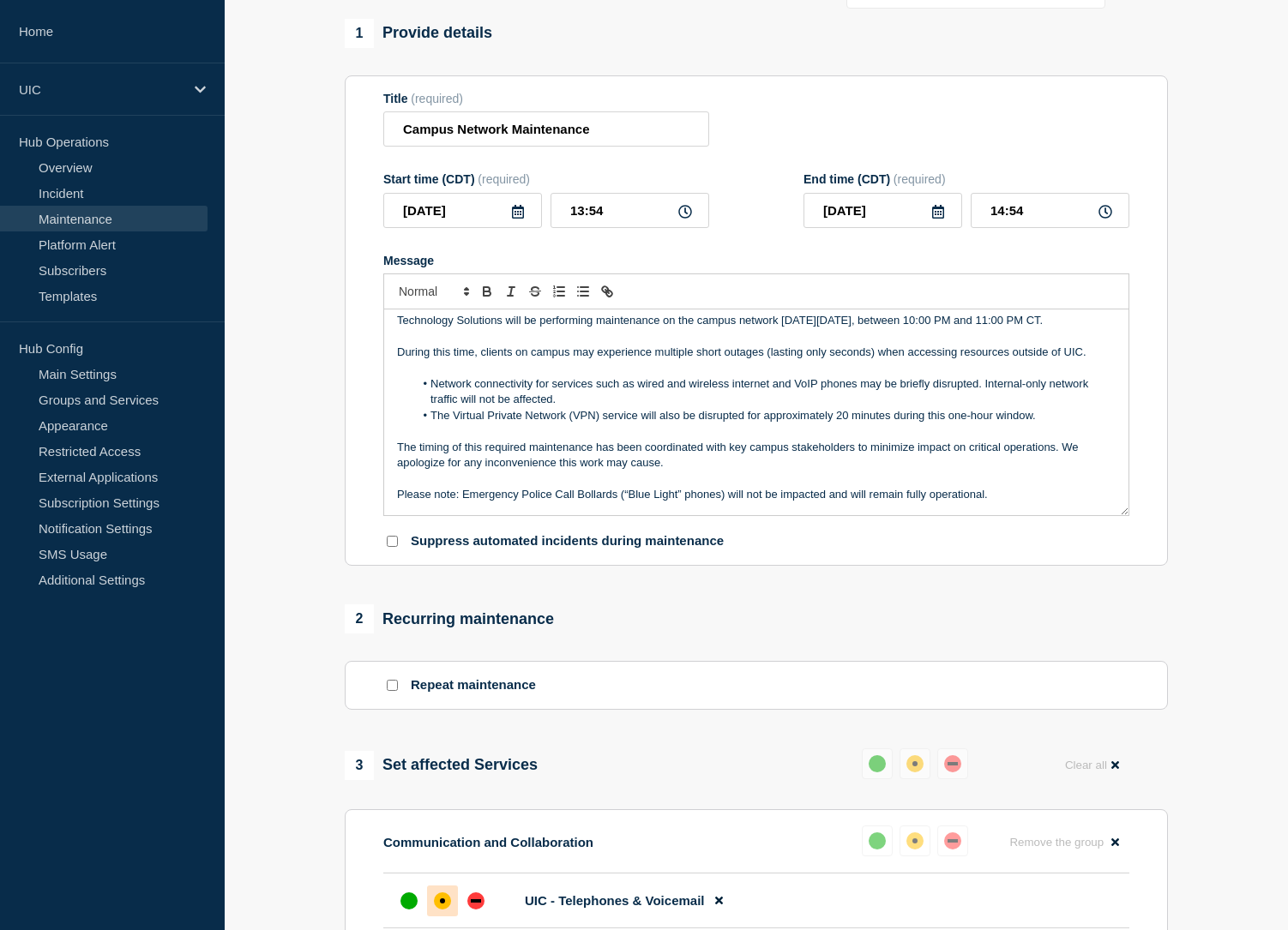
click at [474, 360] on p "During this time, clients on campus may experience multiple short outages (last…" at bounding box center [756, 352] width 719 height 16
click at [481, 360] on p "During this time, clients on campus may experience multiple short outages (last…" at bounding box center [756, 352] width 719 height 16
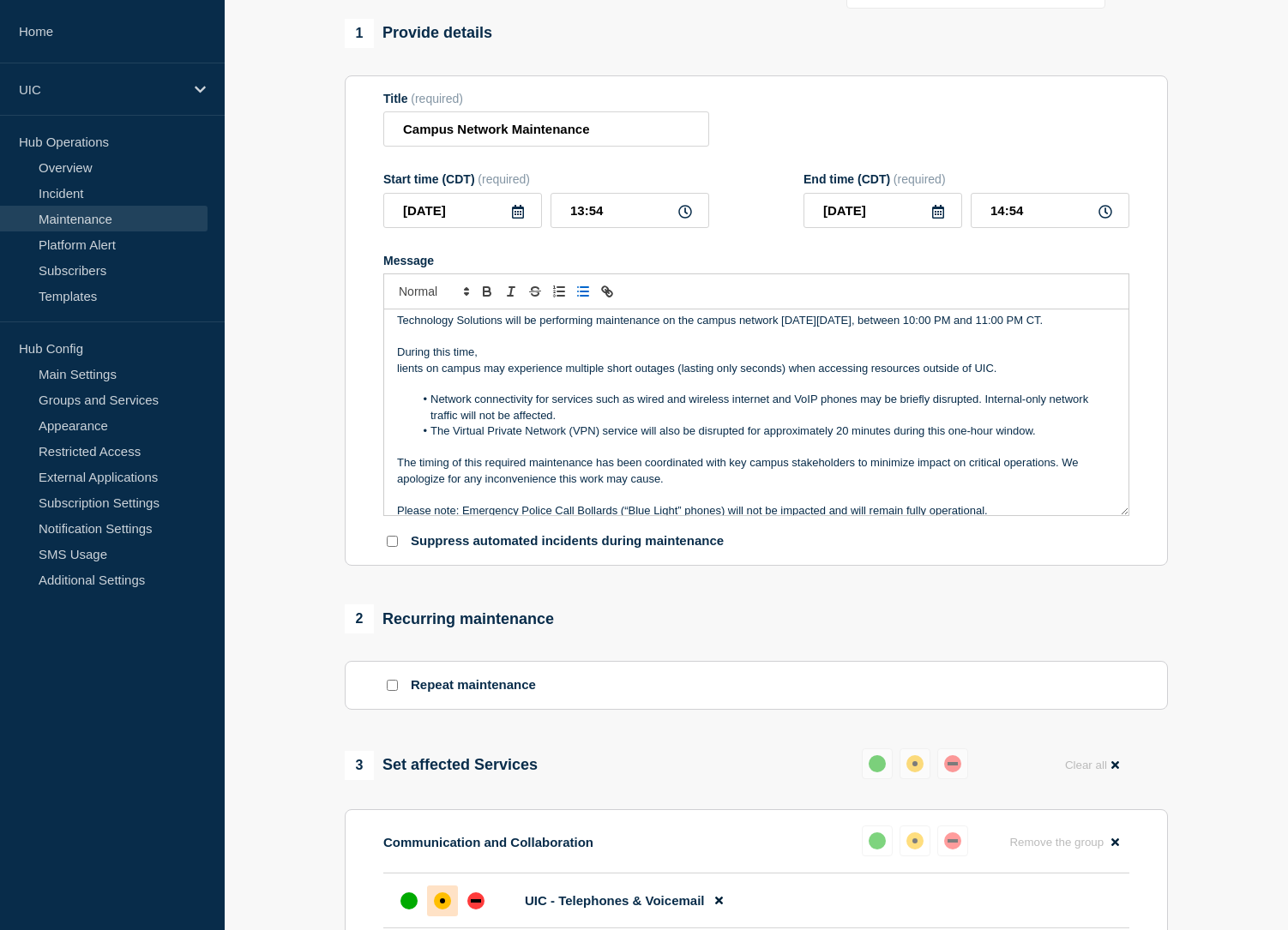
click at [582, 292] on line "Toggle bulleted list" at bounding box center [585, 292] width 8 height 0
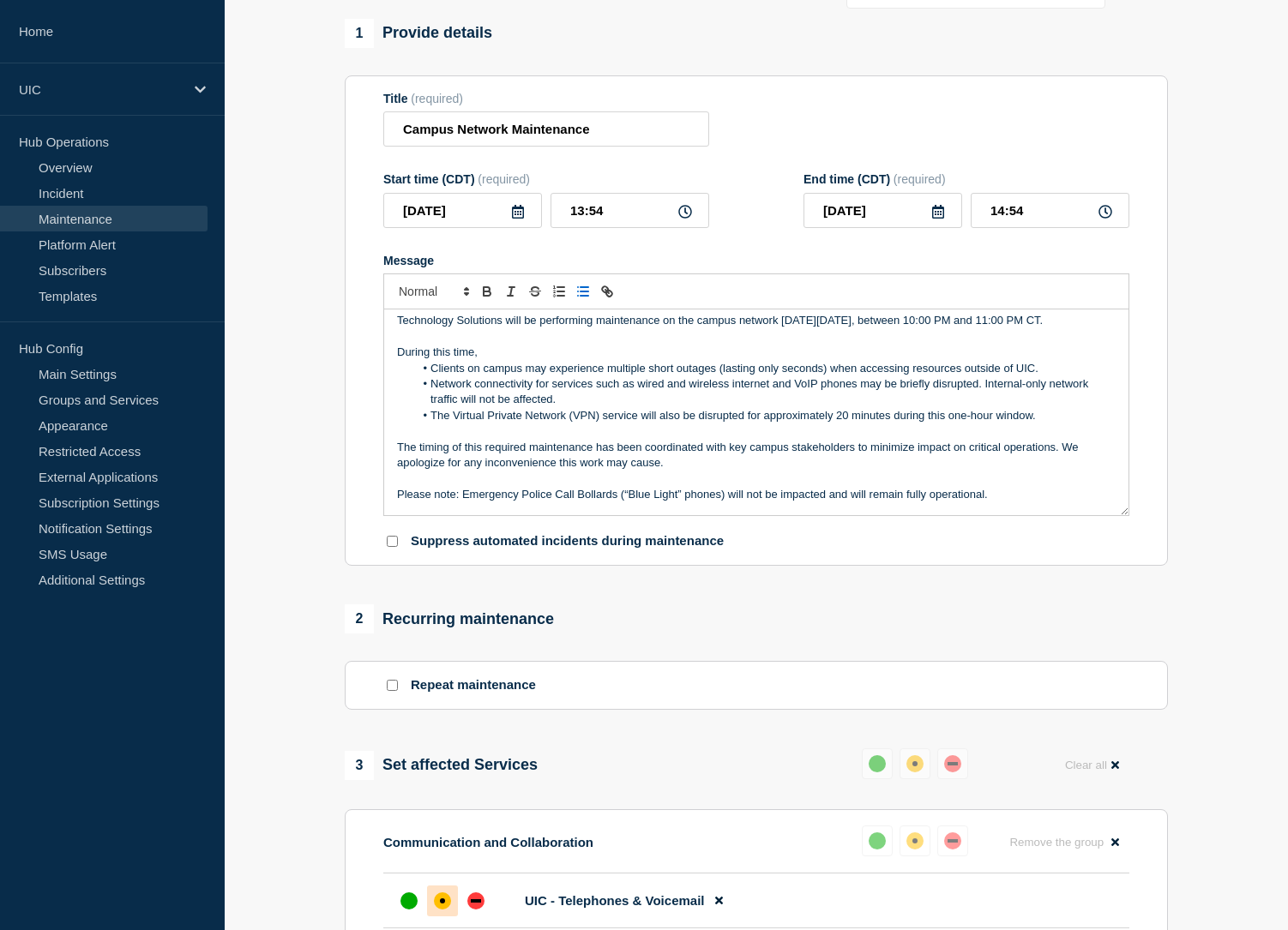
click at [552, 360] on p "During this time," at bounding box center [756, 352] width 719 height 16
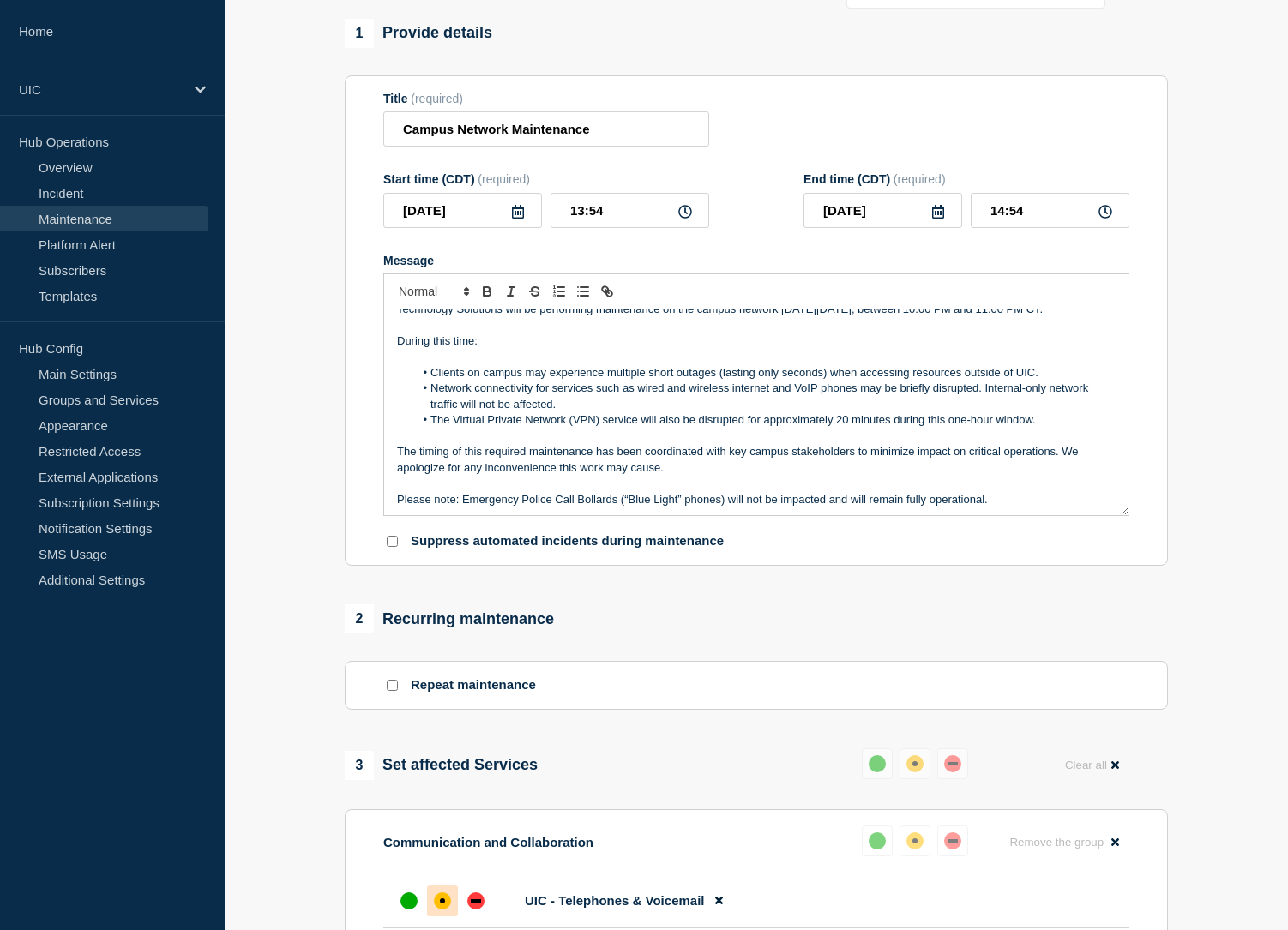
scroll to position [20, 0]
click at [980, 406] on li "Network connectivity for services such as wired and wireless internet and VoIP …" at bounding box center [765, 395] width 702 height 31
click at [672, 426] on li "The Virtual Private Network (VPN) service will also be disrupted for approximat…" at bounding box center [765, 418] width 702 height 16
click at [696, 471] on p "The timing of this required maintenance has been coordinated with key campus st…" at bounding box center [756, 458] width 719 height 31
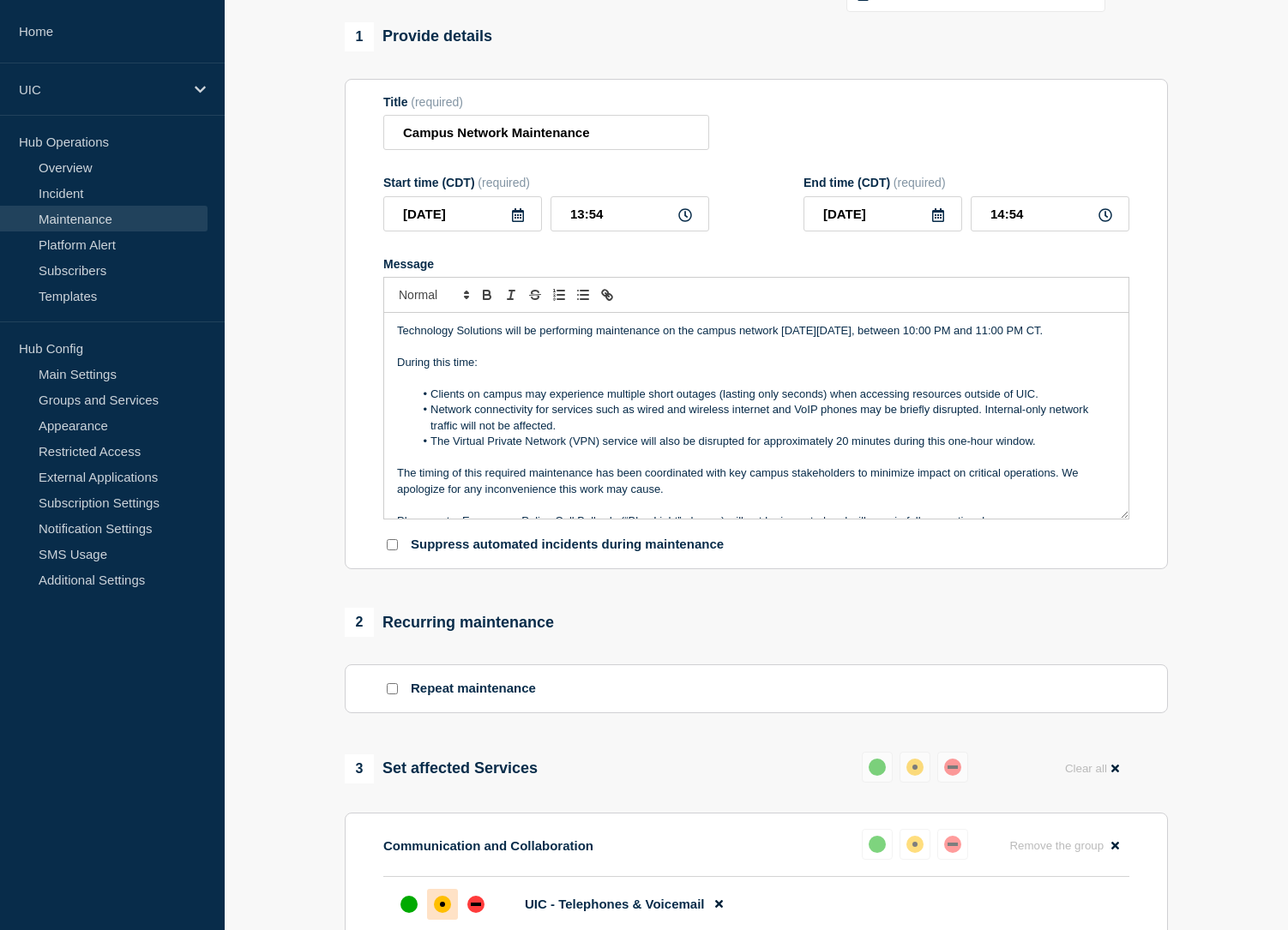
scroll to position [52, 0]
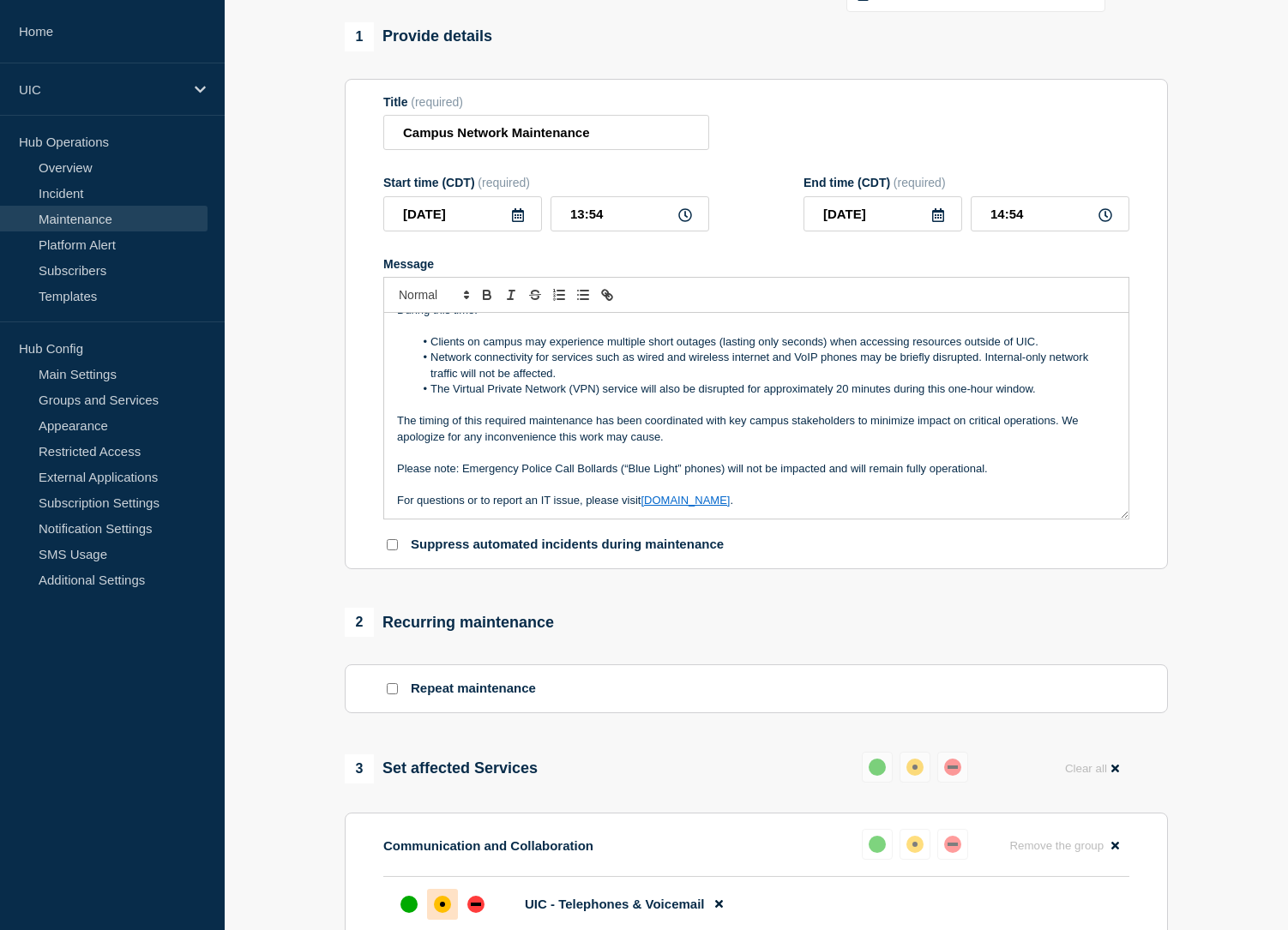
click at [400, 508] on p "For questions or to report an IT issue, please visit [DOMAIN_NAME] ." at bounding box center [756, 500] width 719 height 16
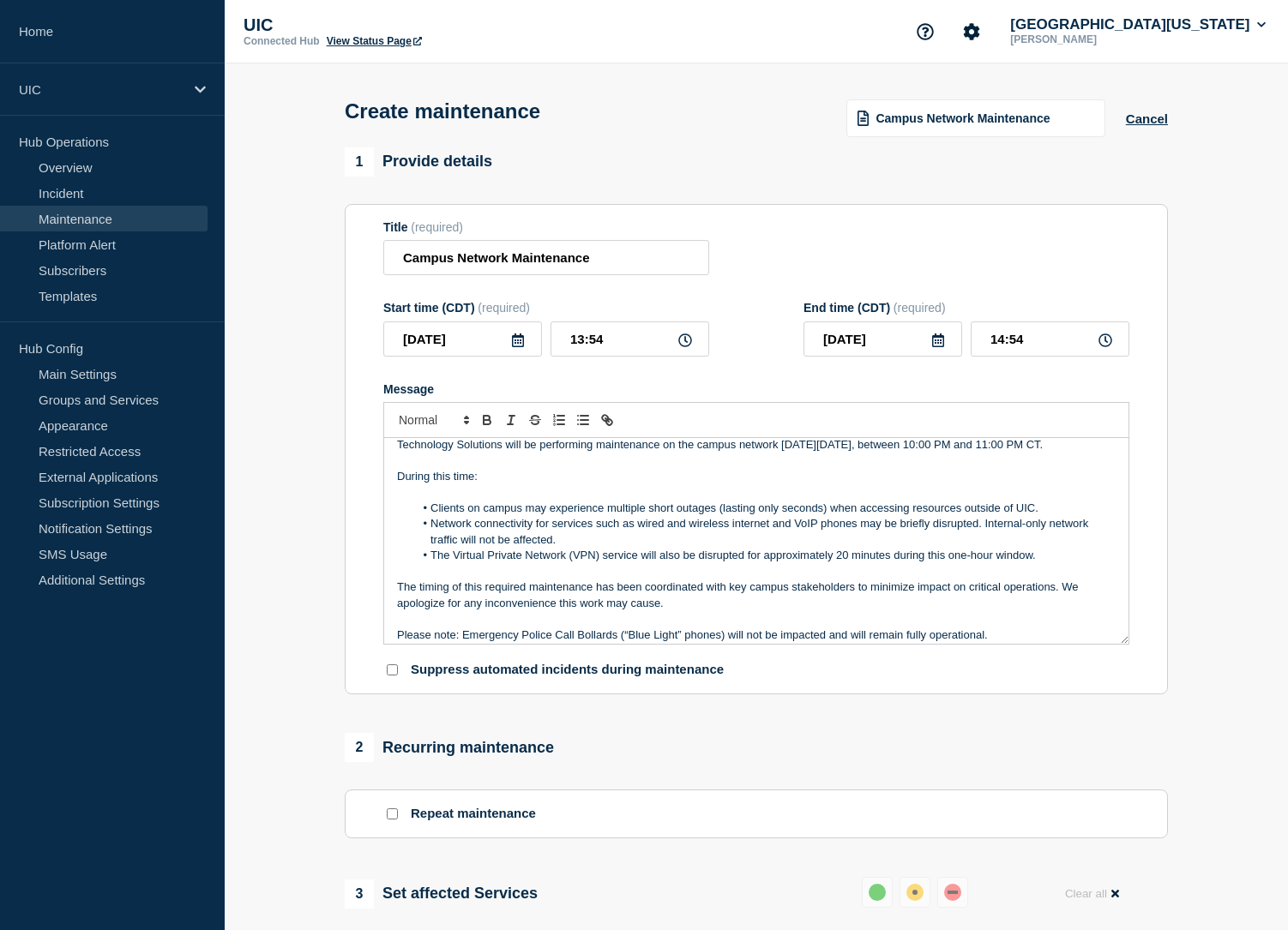
scroll to position [0, 0]
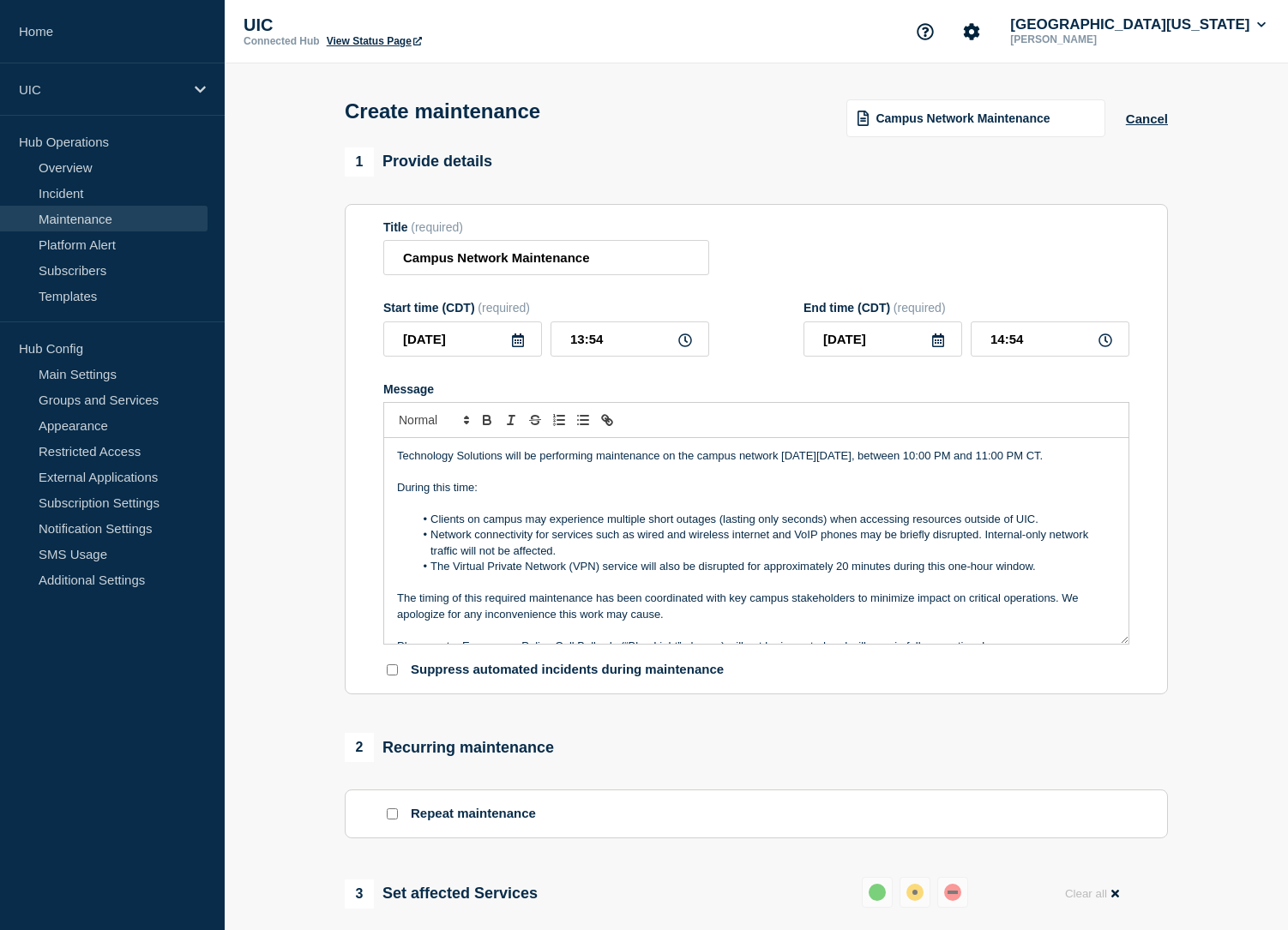
click at [511, 348] on icon at bounding box center [518, 341] width 14 height 14
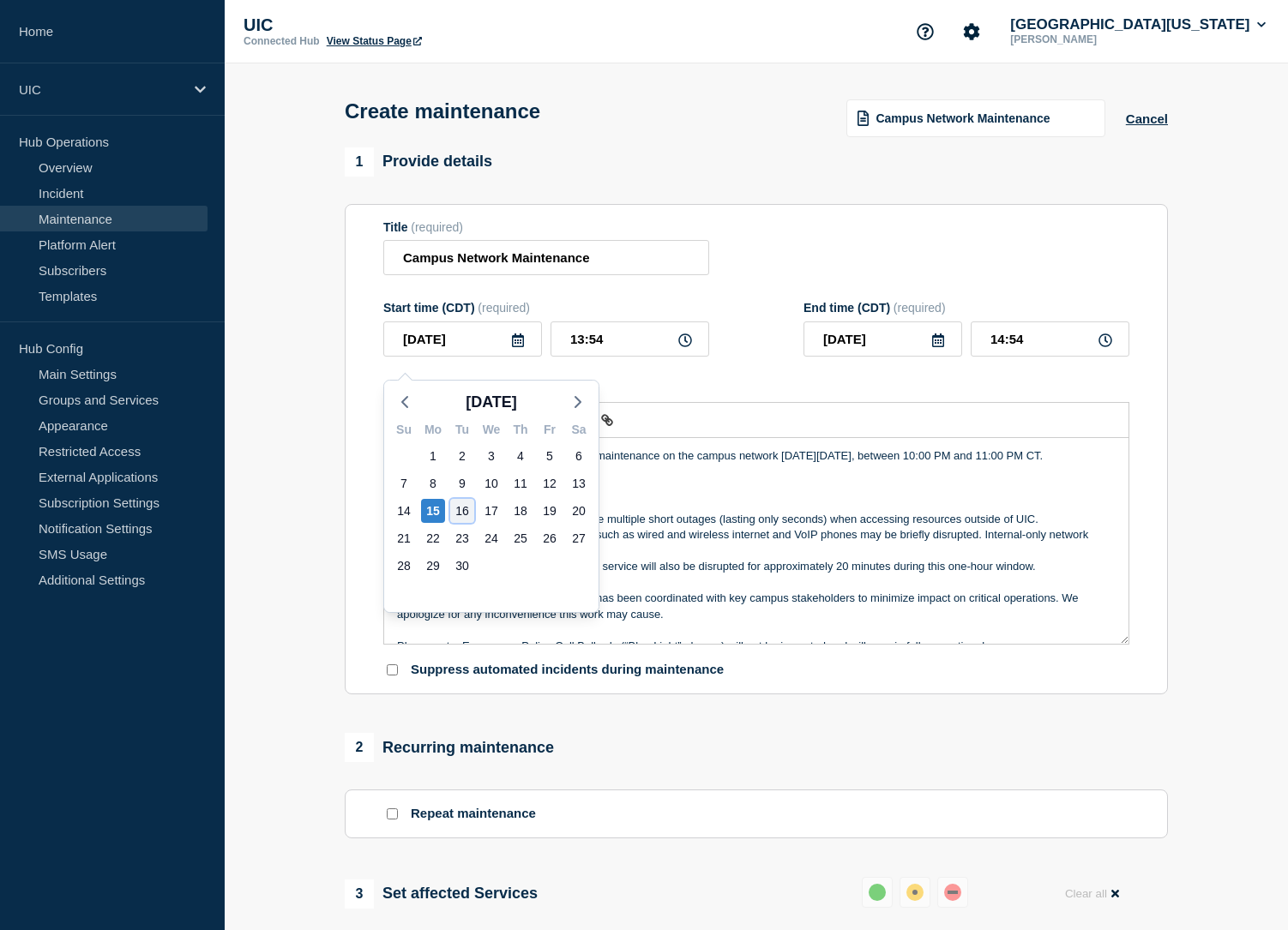
click at [469, 507] on div "16" at bounding box center [462, 510] width 24 height 24
type input "[DATE]"
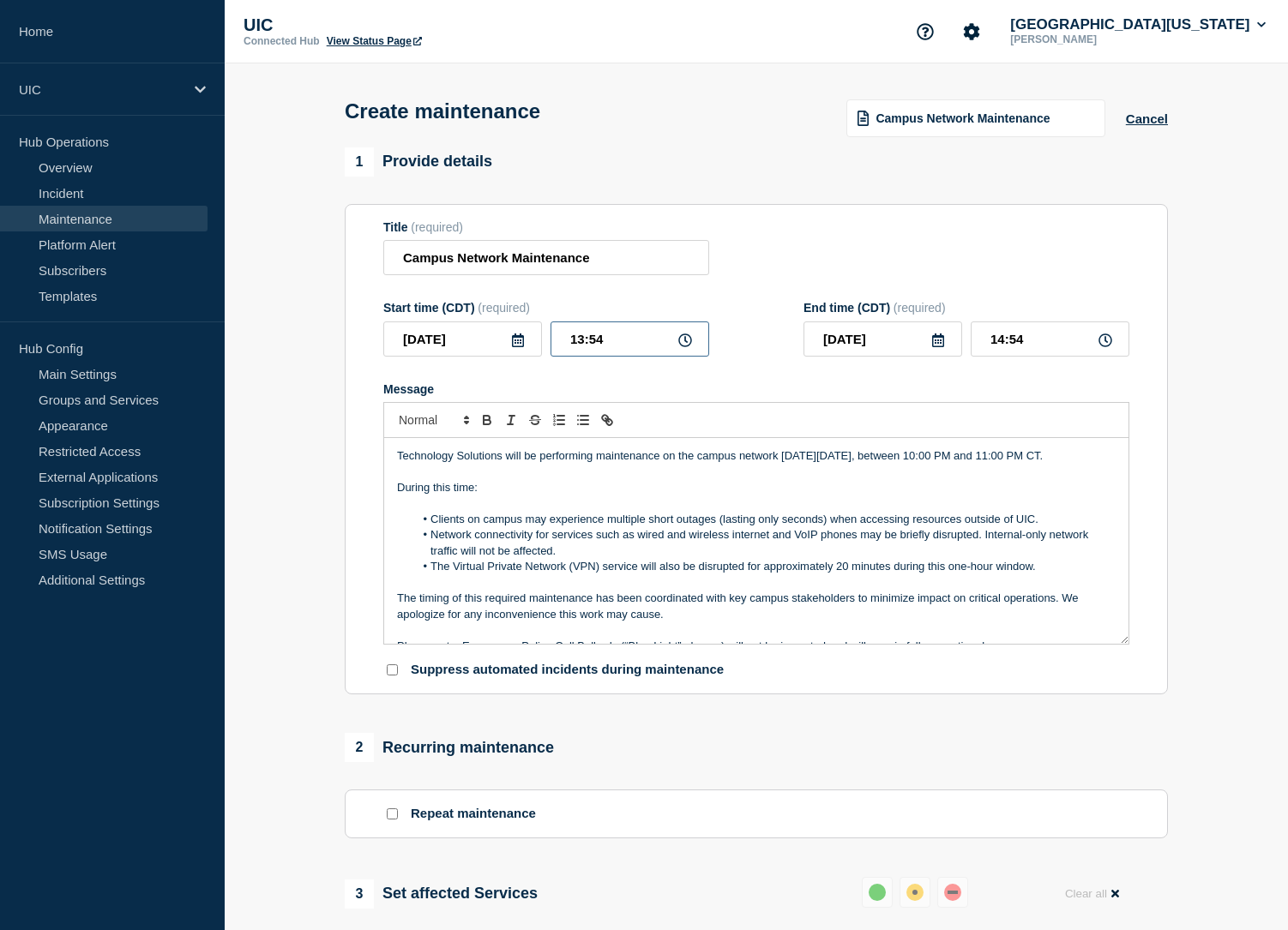
click at [634, 356] on input "13:54" at bounding box center [630, 339] width 159 height 35
drag, startPoint x: 639, startPoint y: 360, endPoint x: 492, endPoint y: 357, distance: 147.0
click at [492, 356] on div "[DATE] 13:54" at bounding box center [546, 339] width 326 height 35
type input "18:00"
type input "19:00"
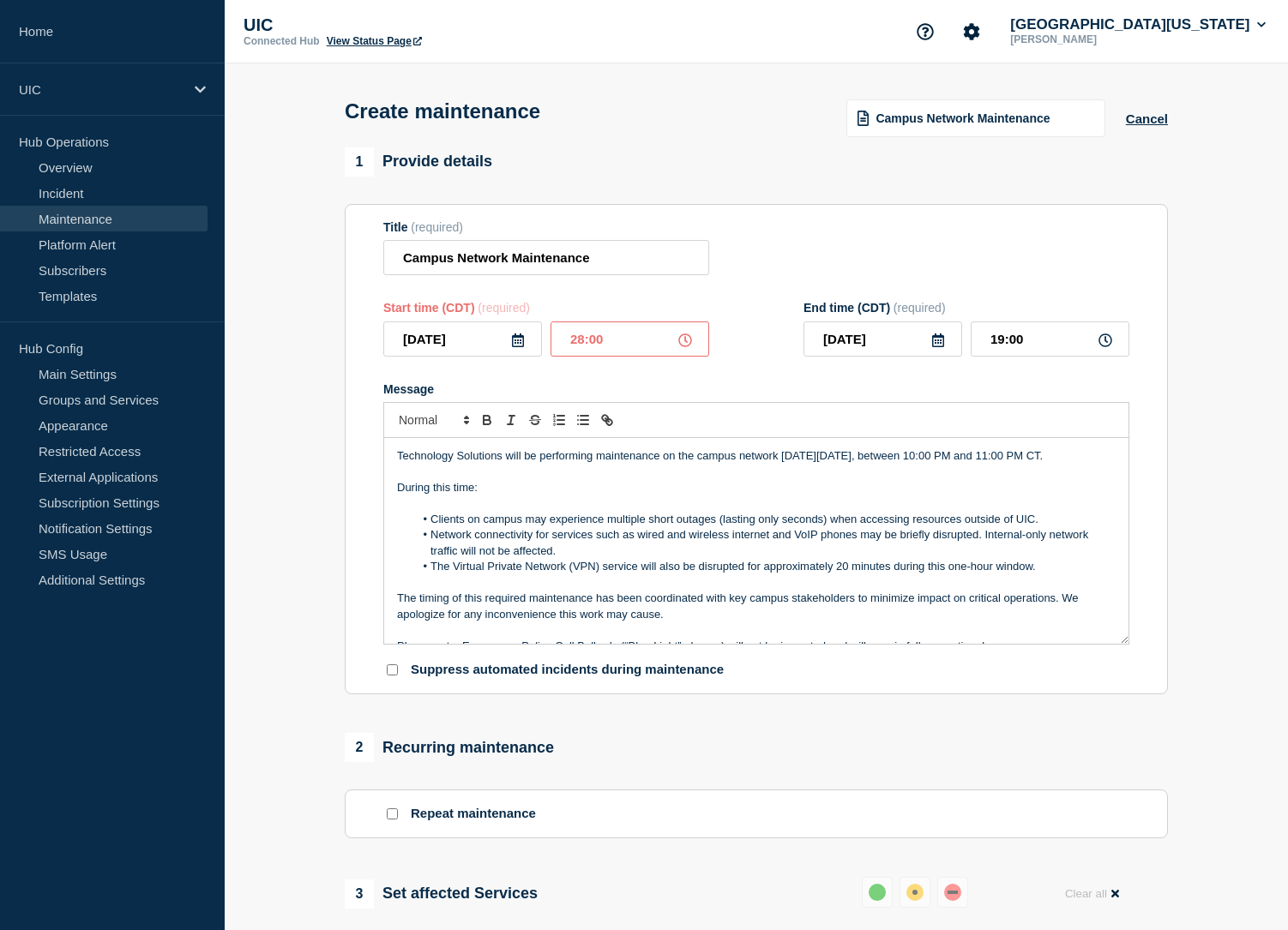
type input "22:00"
type input "23:00"
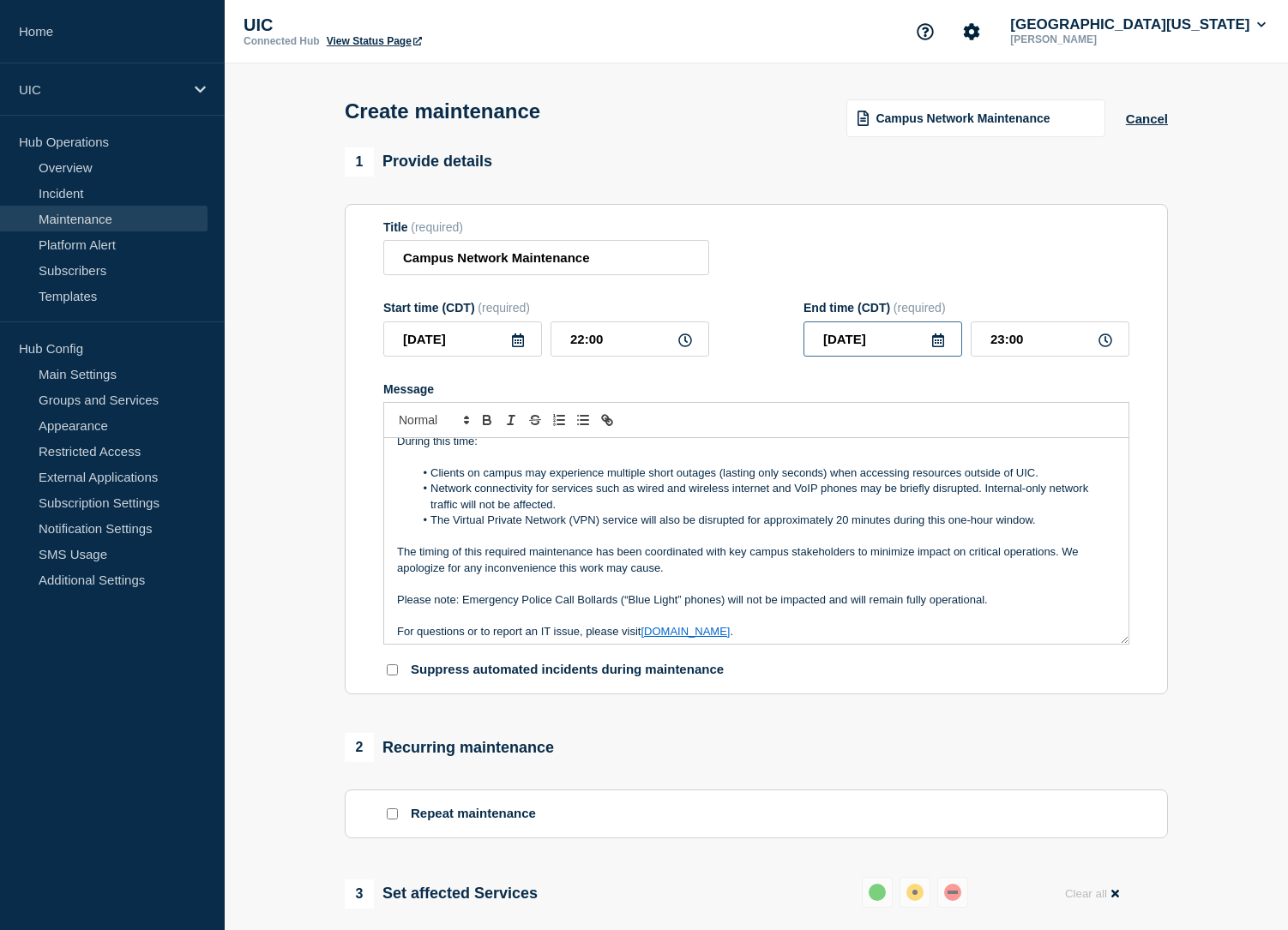
scroll to position [52, 0]
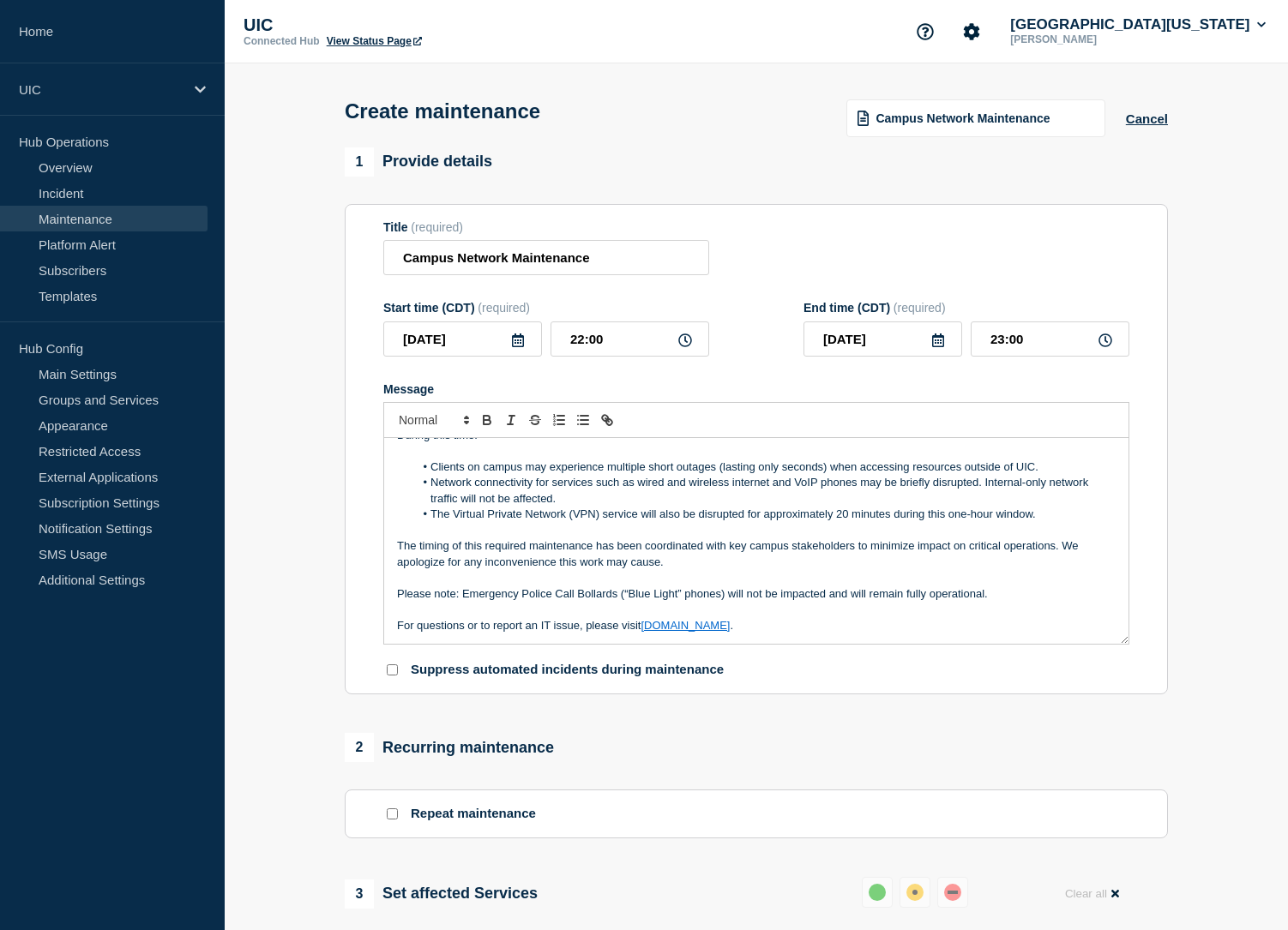
click at [576, 506] on li "Network connectivity for services such as wired and wireless internet and VoIP …" at bounding box center [765, 490] width 702 height 31
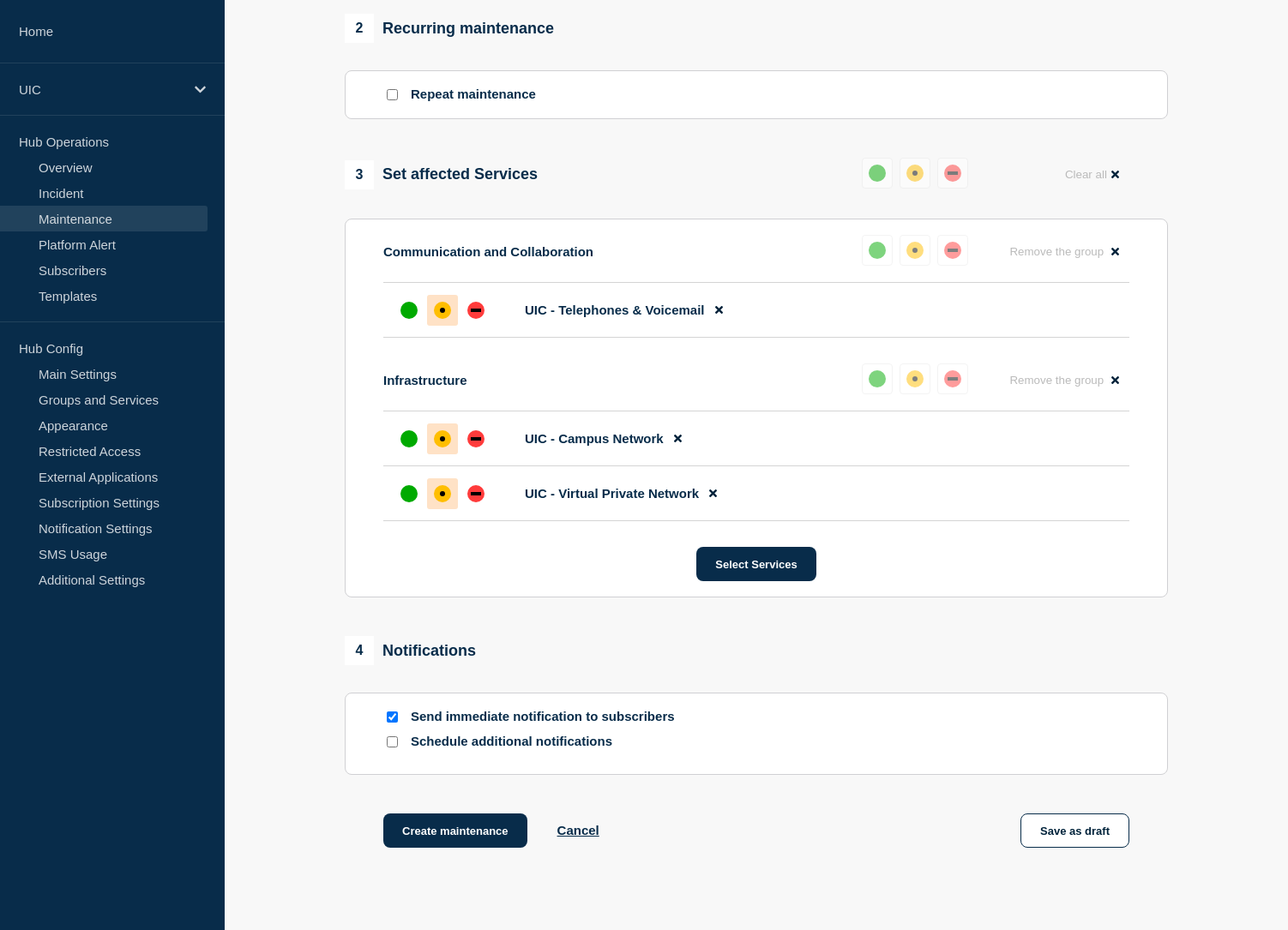
scroll to position [843, 0]
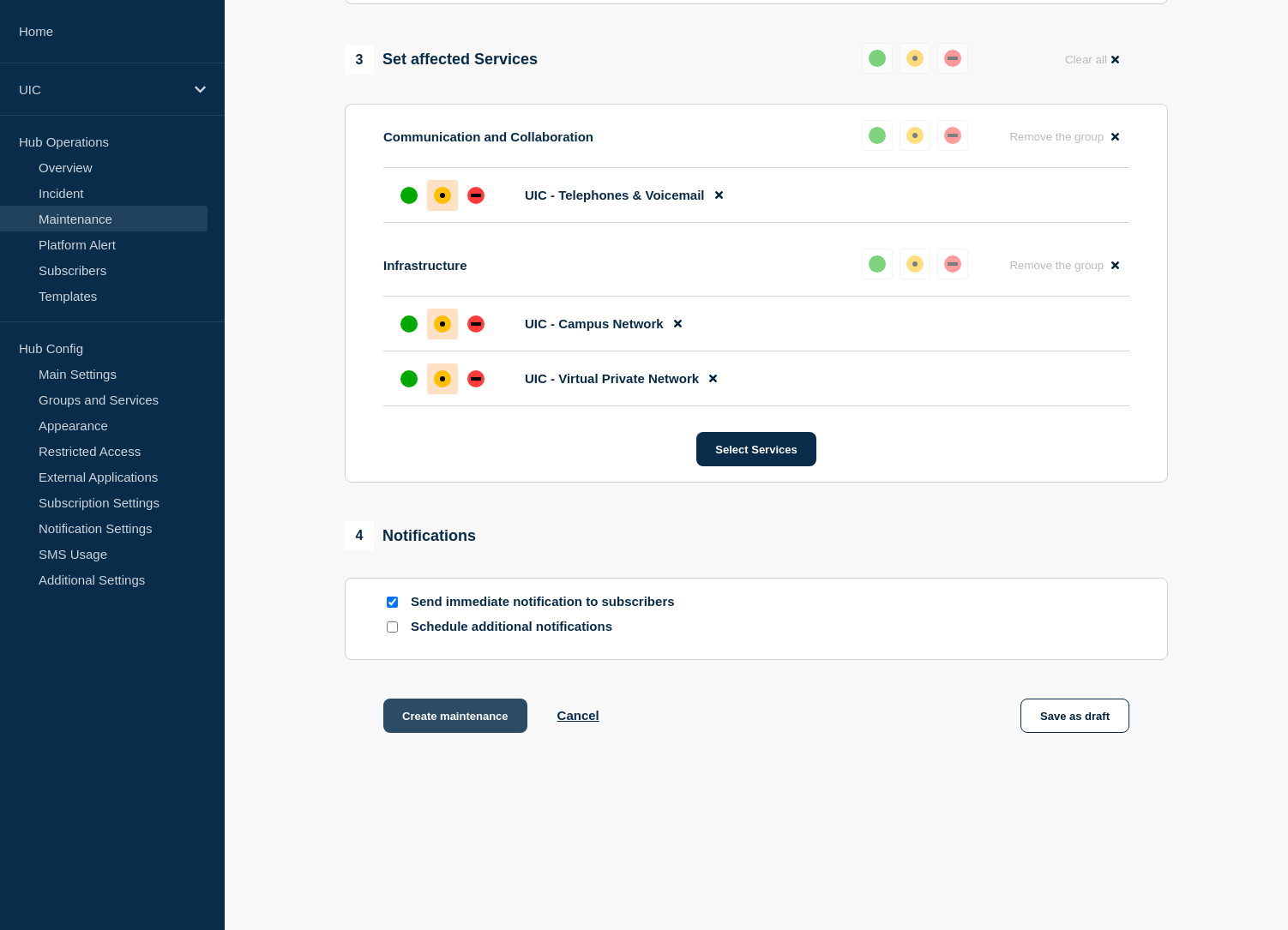
click at [453, 732] on button "Create maintenance" at bounding box center [454, 715] width 144 height 34
